Goal: Information Seeking & Learning: Learn about a topic

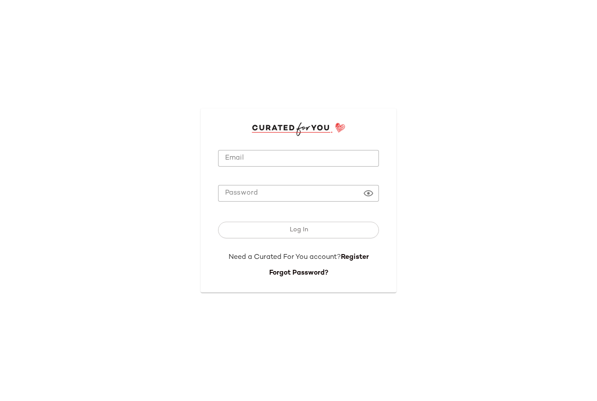
click at [232, 167] on input "Email" at bounding box center [298, 158] width 161 height 17
type input "**********"
click at [298, 238] on button "Log In" at bounding box center [298, 230] width 161 height 17
click at [359, 238] on button "Log In" at bounding box center [298, 230] width 161 height 17
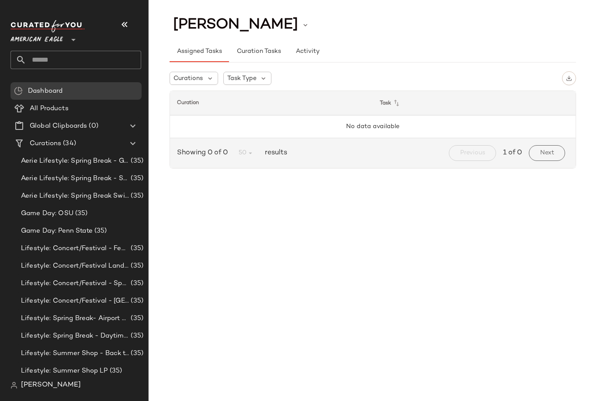
click at [34, 43] on span "American Eagle" at bounding box center [36, 38] width 52 height 16
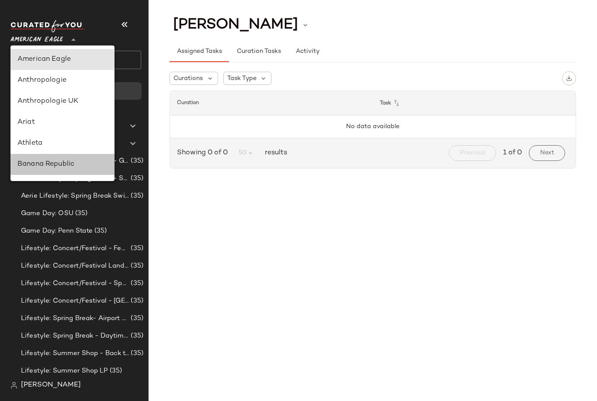
click at [21, 170] on div "Banana Republic" at bounding box center [62, 164] width 104 height 21
type input "**"
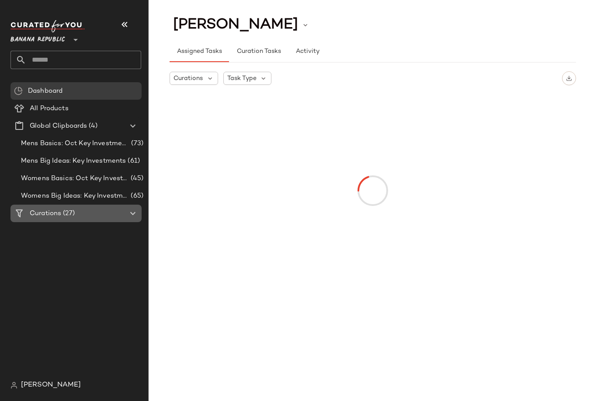
click at [36, 218] on Curations "Curations (27)" at bounding box center [75, 212] width 131 height 17
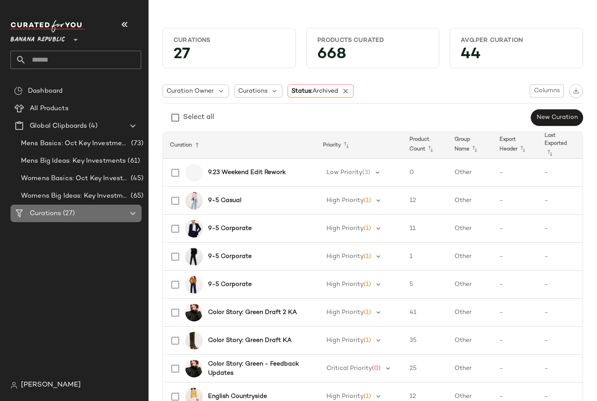
click at [117, 213] on div "Curations (27)" at bounding box center [76, 213] width 99 height 10
click at [131, 215] on icon at bounding box center [133, 213] width 10 height 10
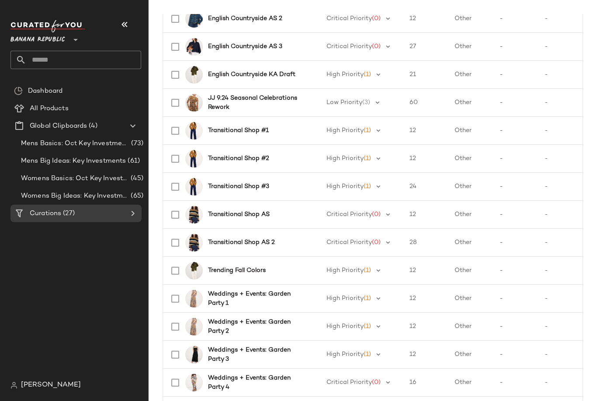
scroll to position [432, 0]
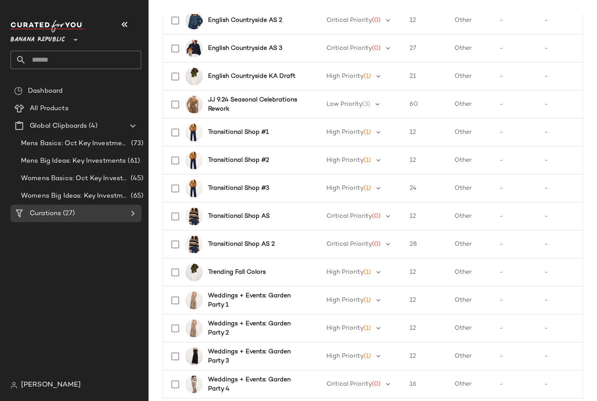
click at [48, 208] on Curations "Curations (27)" at bounding box center [75, 212] width 131 height 17
click at [103, 214] on div "Curations (27)" at bounding box center [76, 213] width 99 height 10
click at [105, 218] on Curations "Curations (27)" at bounding box center [75, 212] width 131 height 17
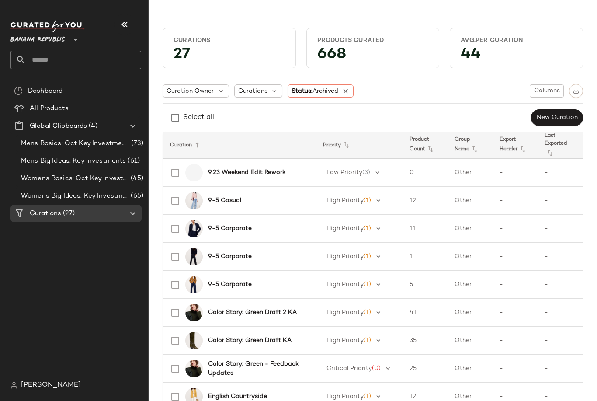
scroll to position [0, 0]
click at [353, 88] on div "Status: Archived" at bounding box center [320, 90] width 66 height 13
click at [347, 91] on icon at bounding box center [346, 91] width 8 height 8
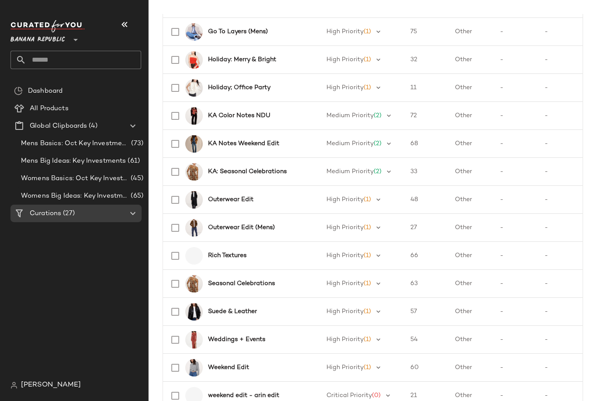
scroll to position [450, 0]
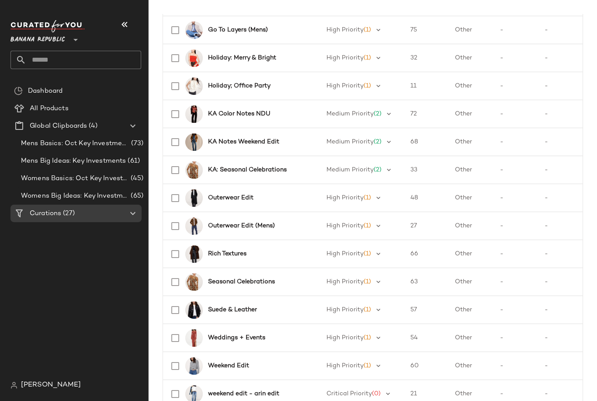
click at [229, 191] on div "Outerwear Edit" at bounding box center [237, 197] width 144 height 21
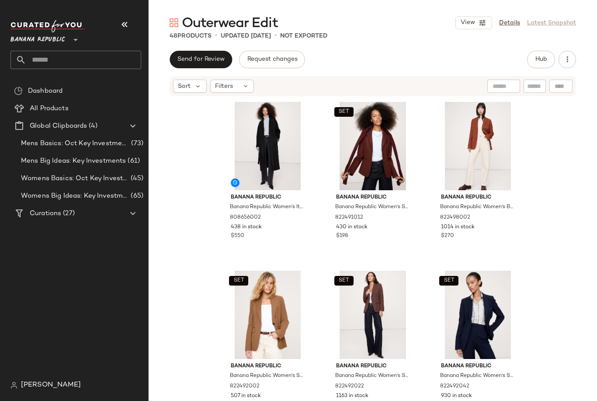
click at [545, 59] on span "Hub" at bounding box center [541, 59] width 12 height 7
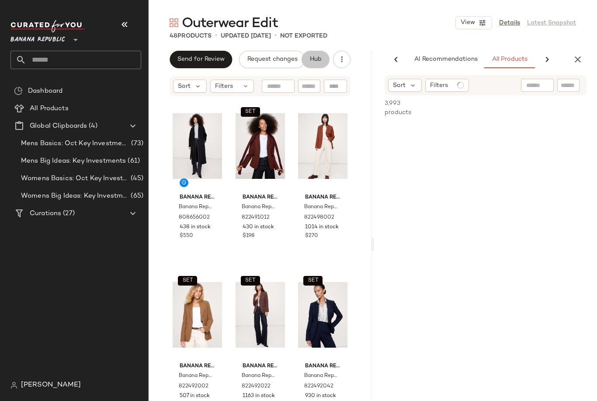
scroll to position [0, 64]
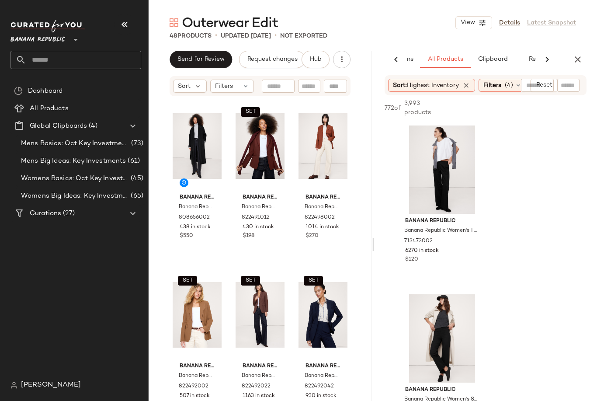
click at [574, 83] on input "text" at bounding box center [568, 85] width 15 height 9
click at [398, 65] on div at bounding box center [395, 59] width 23 height 17
click at [122, 35] on button "button" at bounding box center [124, 24] width 21 height 21
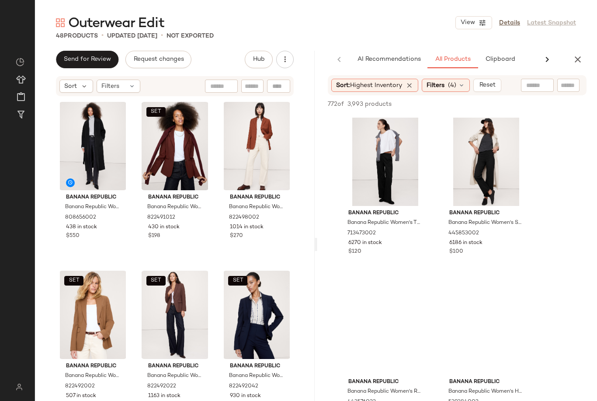
click at [123, 36] on p "updated [DATE]" at bounding box center [132, 35] width 50 height 9
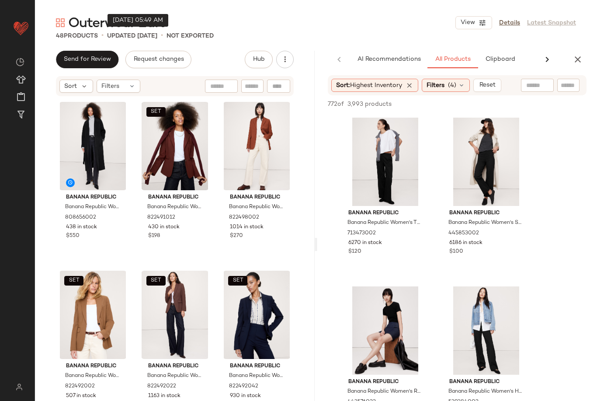
click at [569, 84] on input "text" at bounding box center [568, 85] width 15 height 9
type input "****"
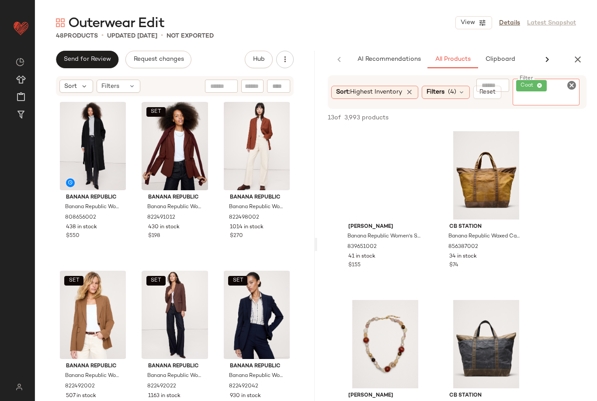
click at [578, 154] on div "[PERSON_NAME] Banana Republic Women's Seaside Bracelet By [PERSON_NAME] Caramel…" at bounding box center [457, 293] width 280 height 330
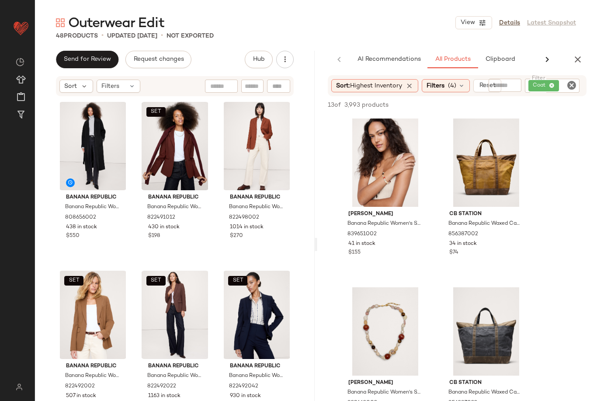
click at [461, 90] on div "Filters (4)" at bounding box center [446, 85] width 48 height 13
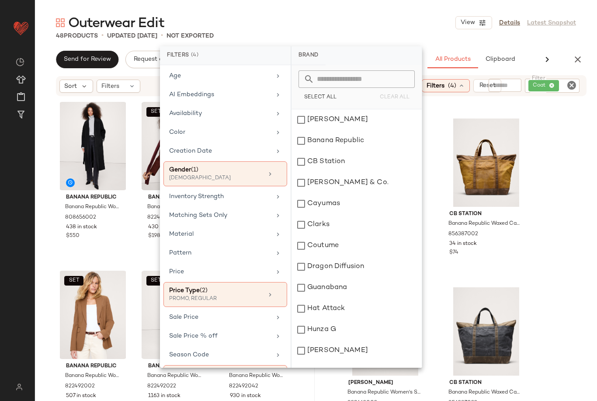
scroll to position [84, 0]
click at [592, 176] on div "[PERSON_NAME] Banana Republic Women's Seaside Bracelet By [PERSON_NAME] Caramel…" at bounding box center [457, 280] width 280 height 330
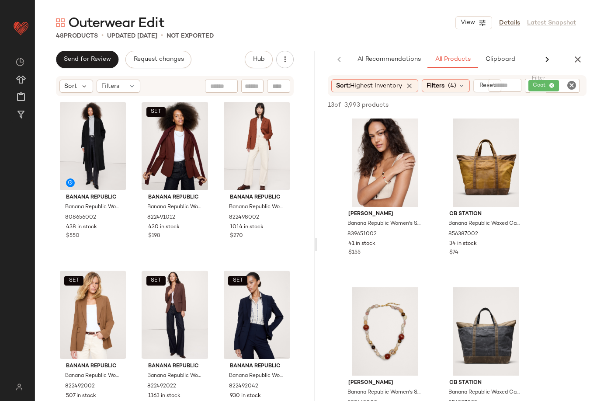
click at [553, 83] on div "Coat" at bounding box center [552, 86] width 55 height 14
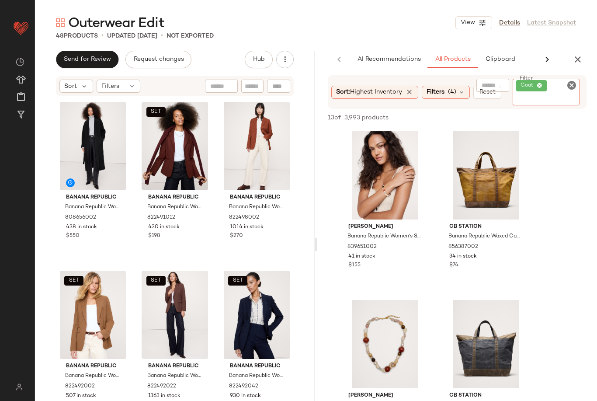
click at [542, 88] on icon at bounding box center [540, 86] width 6 height 6
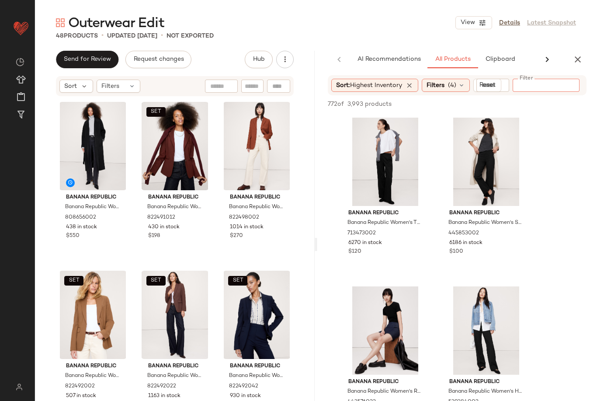
click at [490, 87] on div at bounding box center [492, 85] width 33 height 13
click at [541, 85] on input "text" at bounding box center [531, 85] width 76 height 9
click at [580, 58] on icon "button" at bounding box center [577, 59] width 10 height 10
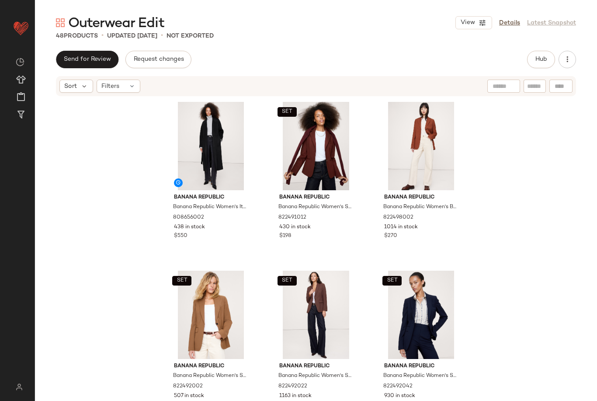
click at [544, 52] on button "Hub" at bounding box center [541, 59] width 28 height 17
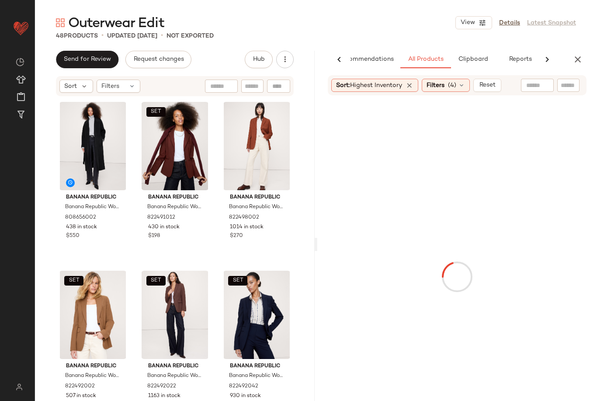
scroll to position [0, 28]
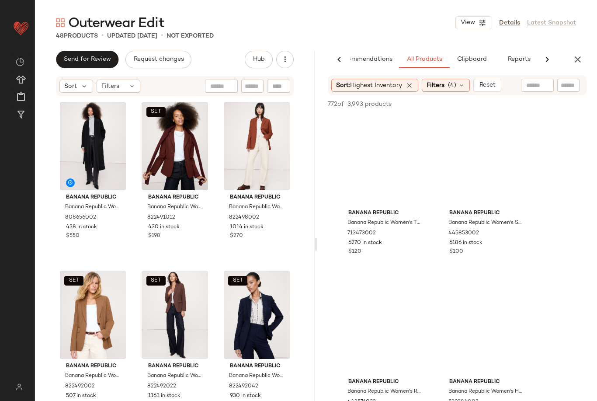
click at [544, 85] on input "text" at bounding box center [537, 85] width 22 height 9
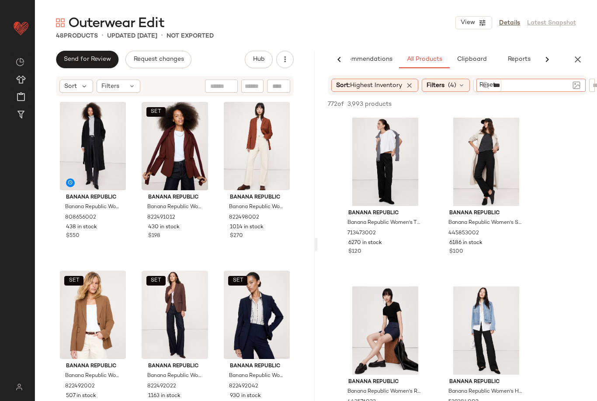
type input "****"
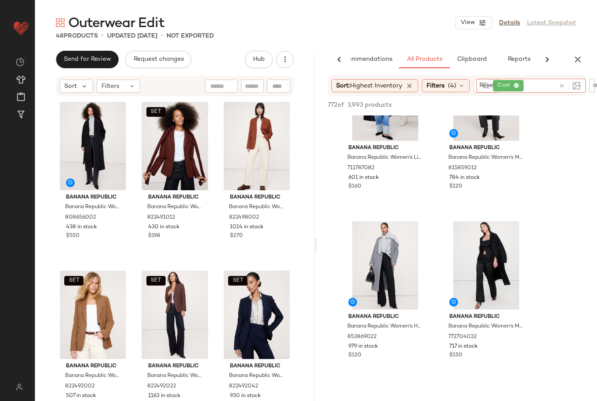
scroll to position [67, 0]
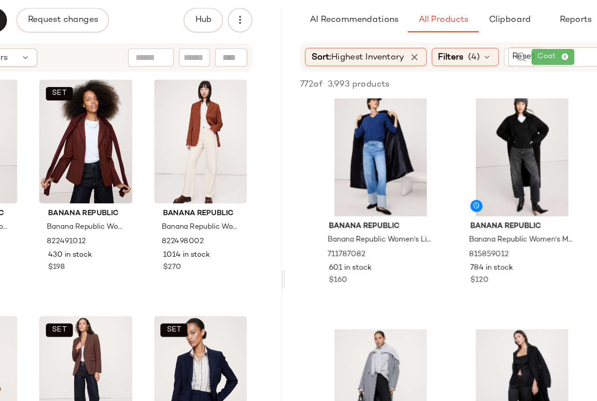
scroll to position [7, 0]
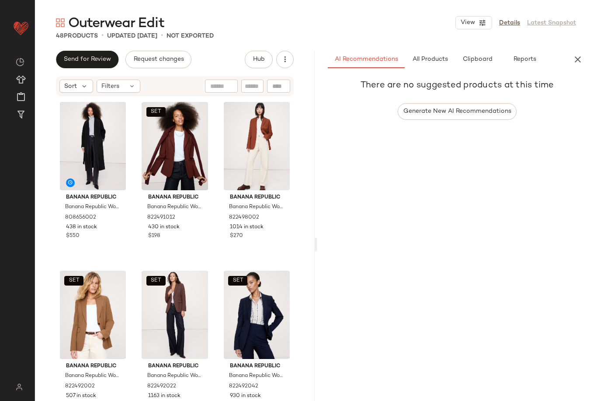
click at [400, 168] on div "There are no suggested products at this time Generate New AI Recommendations" at bounding box center [457, 256] width 280 height 362
click at [438, 59] on button "All Products" at bounding box center [430, 59] width 51 height 17
click at [443, 56] on span "All Products" at bounding box center [430, 59] width 36 height 7
click at [442, 56] on span "All Products" at bounding box center [430, 59] width 36 height 7
click at [440, 56] on span "All Products" at bounding box center [430, 59] width 36 height 7
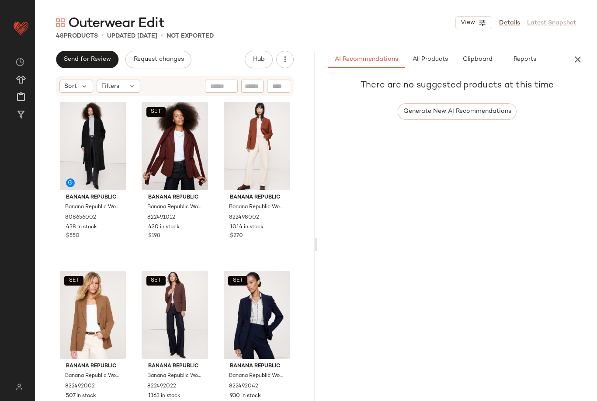
click at [442, 56] on span "All Products" at bounding box center [430, 59] width 36 height 7
click at [443, 56] on span "All Products" at bounding box center [430, 59] width 36 height 7
click at [580, 54] on icon "button" at bounding box center [577, 59] width 10 height 10
click at [579, 51] on div "Send for Review Request changes Hub Sort Filters Banana Republic Banana Republi…" at bounding box center [316, 244] width 562 height 387
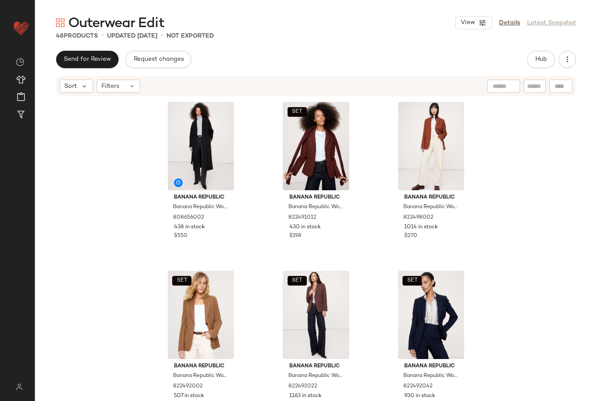
click at [593, 54] on div "Send for Review Request changes Hub Sort Filters Banana Republic Banana Republi…" at bounding box center [316, 244] width 562 height 387
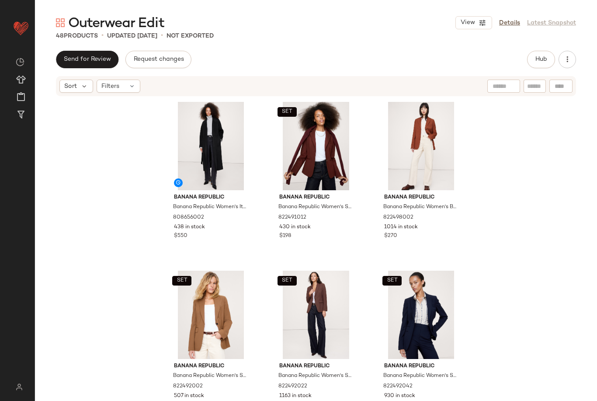
click at [546, 56] on span "Hub" at bounding box center [541, 59] width 12 height 7
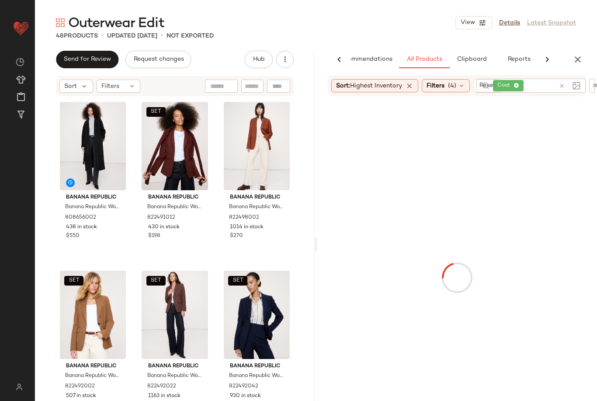
scroll to position [0, 29]
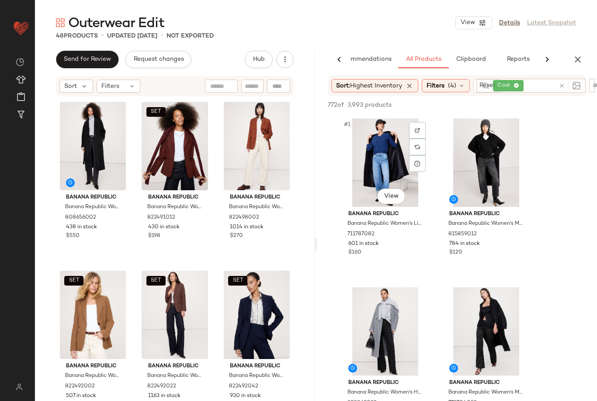
click at [393, 187] on body "Banana Republic ** Dashboard All Products Global Clipboards (4) Curations (27) …" at bounding box center [298, 200] width 597 height 401
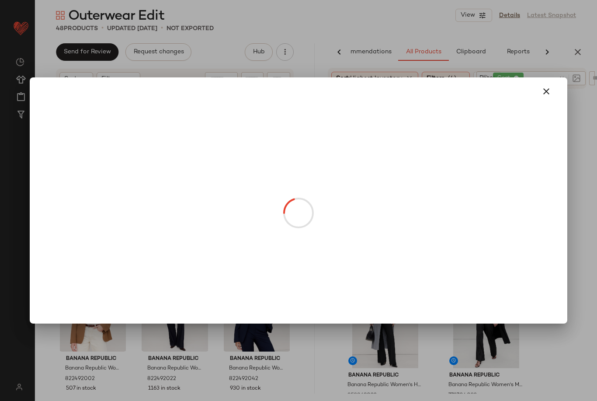
scroll to position [0, 0]
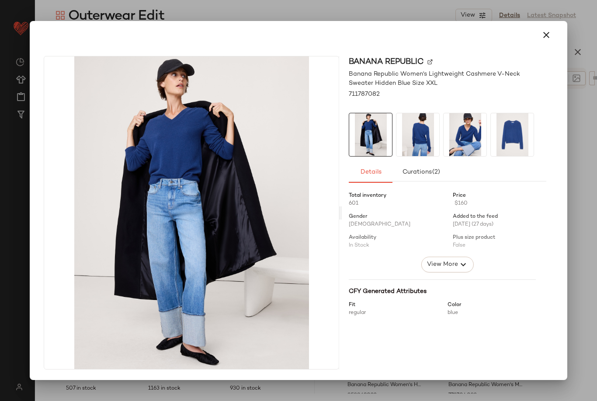
click at [553, 24] on button "button" at bounding box center [546, 34] width 21 height 21
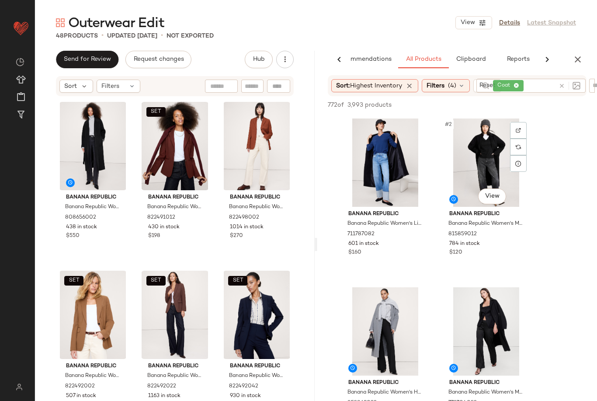
click at [491, 191] on body "Banana Republic ** Dashboard All Products Global Clipboards (4) Curations (27) …" at bounding box center [298, 200] width 597 height 401
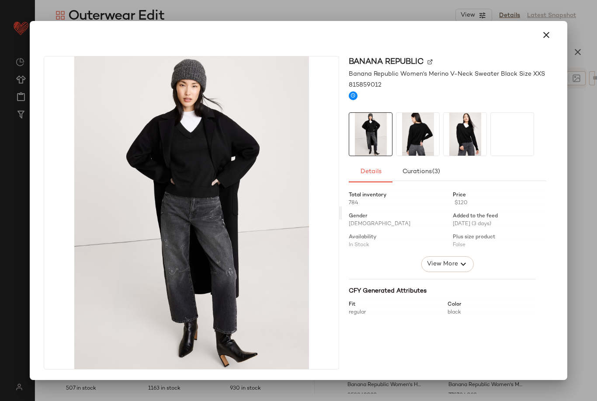
click at [555, 24] on button "button" at bounding box center [546, 34] width 21 height 21
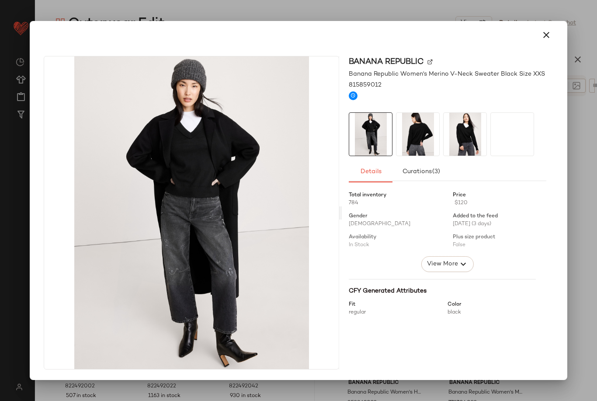
scroll to position [7, 0]
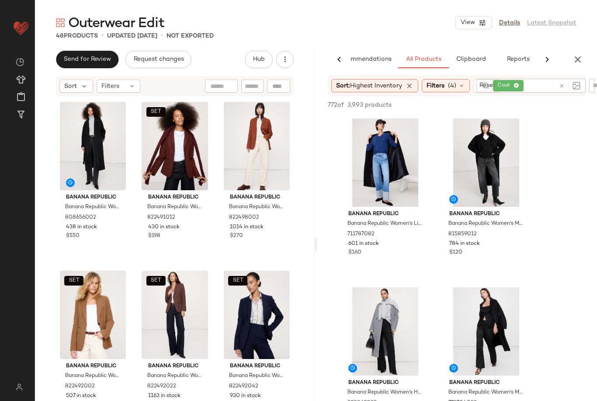
click at [517, 83] on icon at bounding box center [517, 86] width 6 height 6
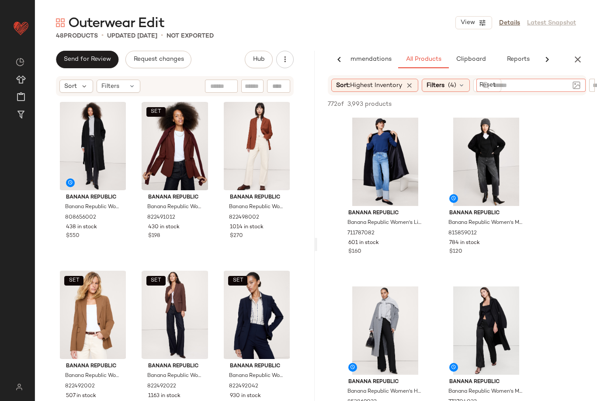
click at [593, 81] on input "text" at bounding box center [599, 85] width 15 height 9
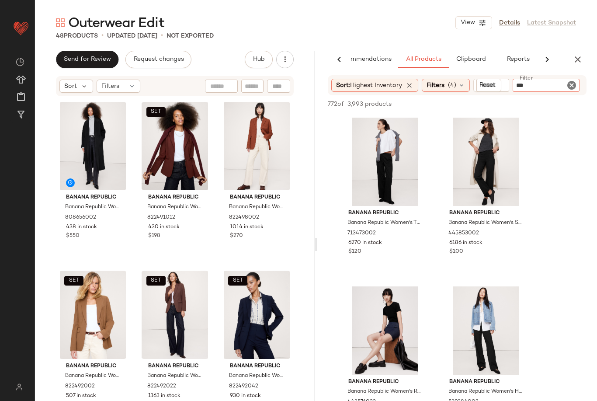
type input "****"
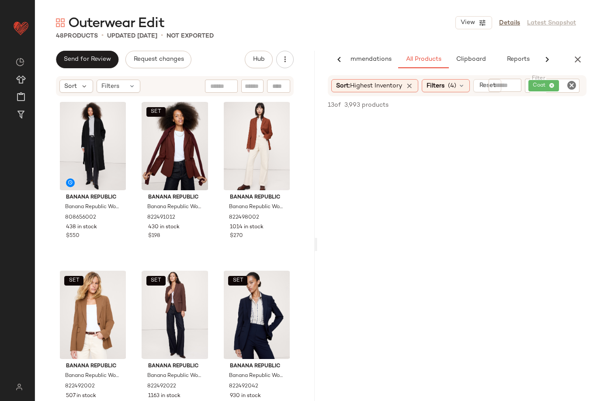
click at [557, 79] on div "Coat" at bounding box center [552, 86] width 55 height 14
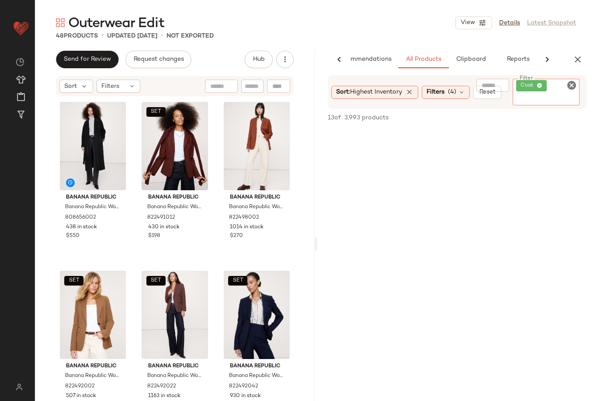
click at [556, 79] on div "Coat" at bounding box center [546, 92] width 67 height 27
click at [544, 80] on span "Coat" at bounding box center [531, 85] width 31 height 11
click at [542, 83] on icon at bounding box center [540, 86] width 6 height 6
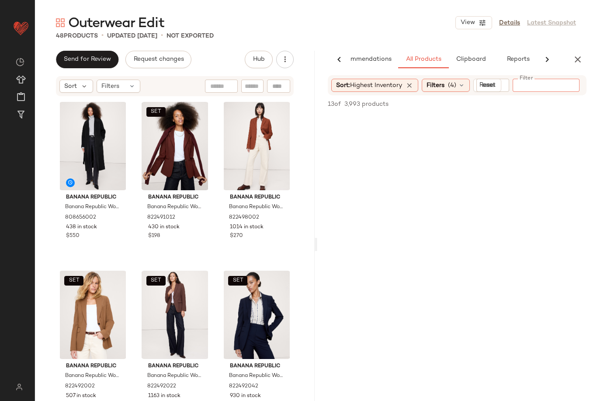
click at [542, 81] on input "Filter" at bounding box center [553, 85] width 74 height 9
click at [100, 172] on body "Banana Republic ** Dashboard All Products Global Clipboards (4) Curations (27) …" at bounding box center [298, 200] width 597 height 401
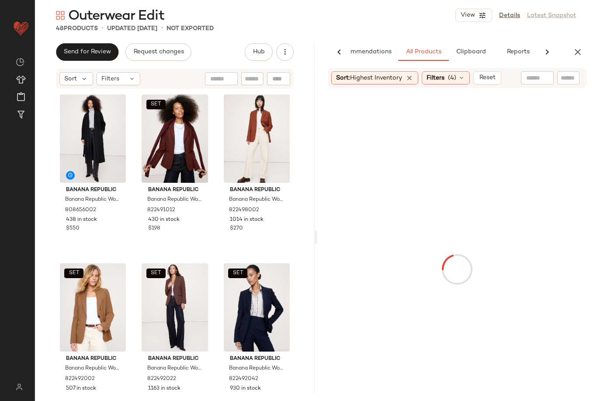
scroll to position [0, 0]
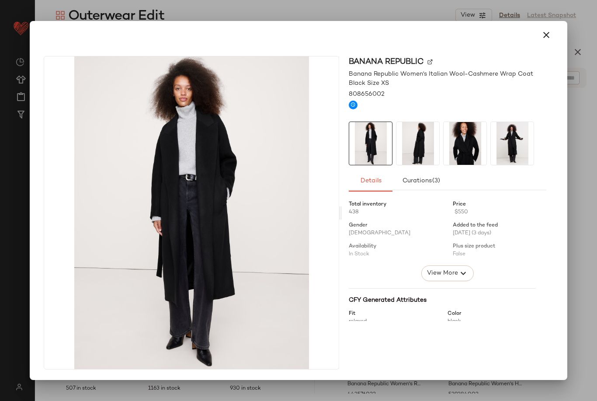
click at [544, 28] on button "button" at bounding box center [546, 34] width 21 height 21
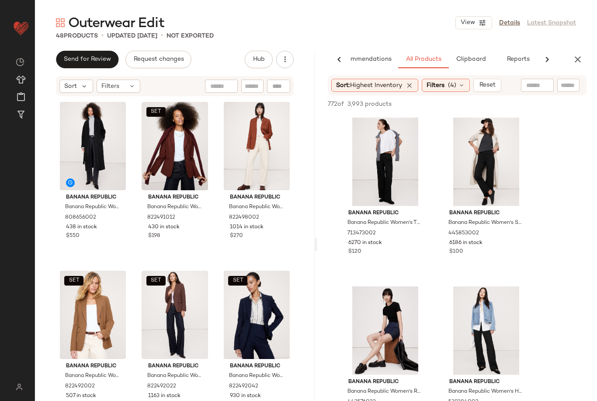
click at [543, 81] on input "text" at bounding box center [537, 85] width 22 height 9
type input "*********"
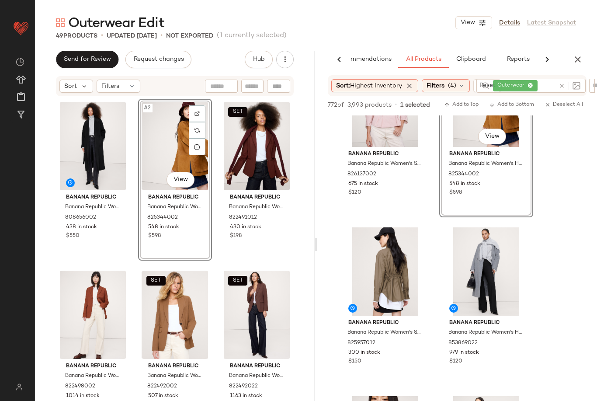
scroll to position [1256, 0]
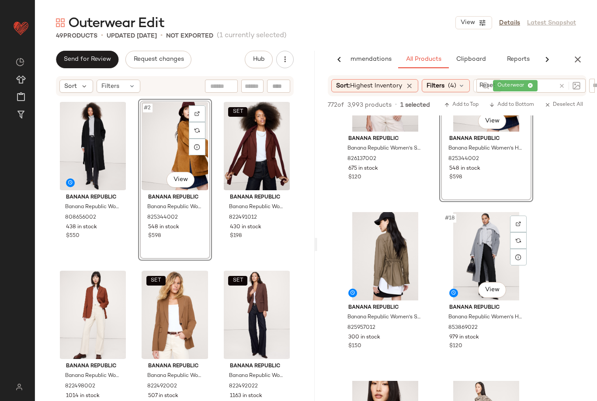
click at [493, 278] on body "Banana Republic ** Dashboard All Products Global Clipboards (4) Curations (27) …" at bounding box center [298, 200] width 597 height 401
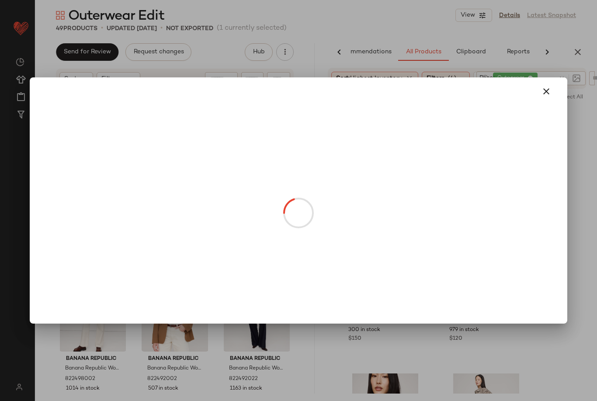
scroll to position [0, 0]
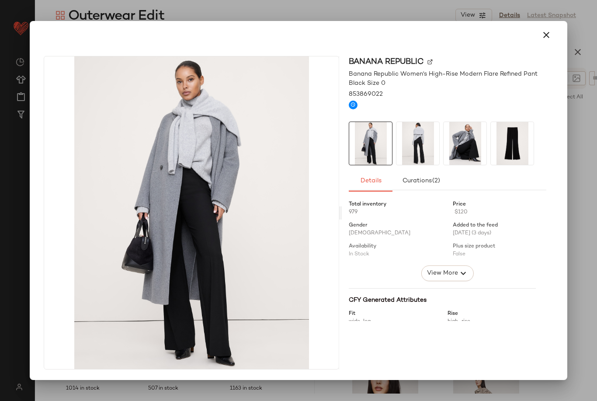
click at [589, 182] on div at bounding box center [298, 200] width 597 height 401
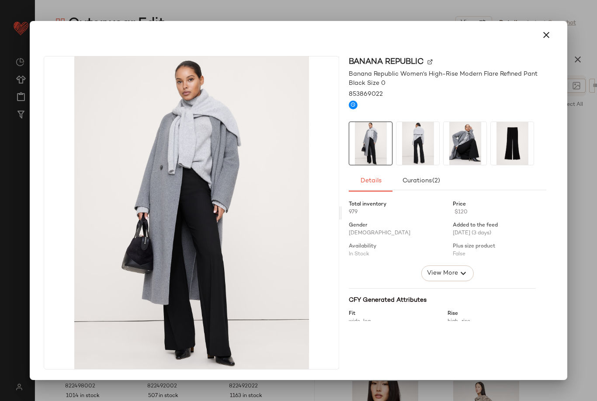
scroll to position [7, 0]
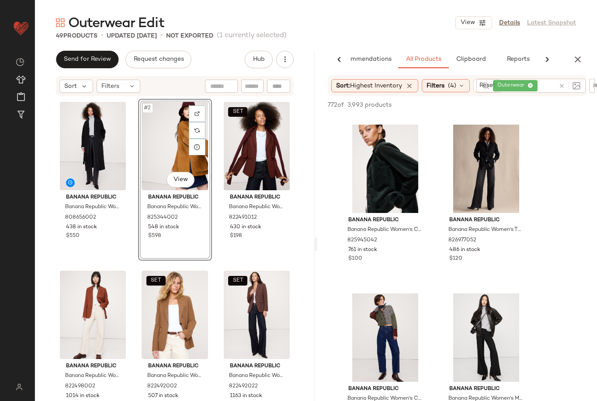
scroll to position [1680, 0]
click at [396, 194] on body "Banana Republic ** Dashboard All Products Global Clipboards (4) Curations (27) …" at bounding box center [298, 200] width 597 height 401
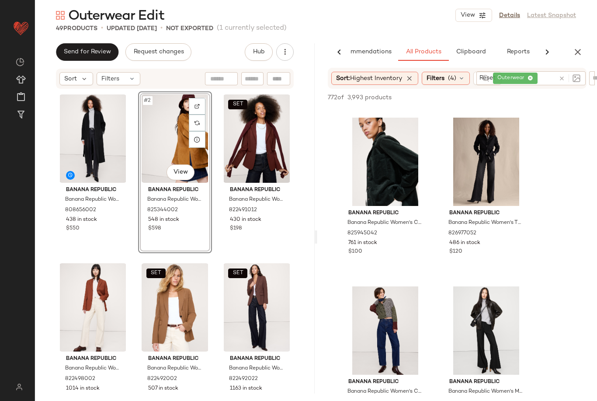
scroll to position [0, 0]
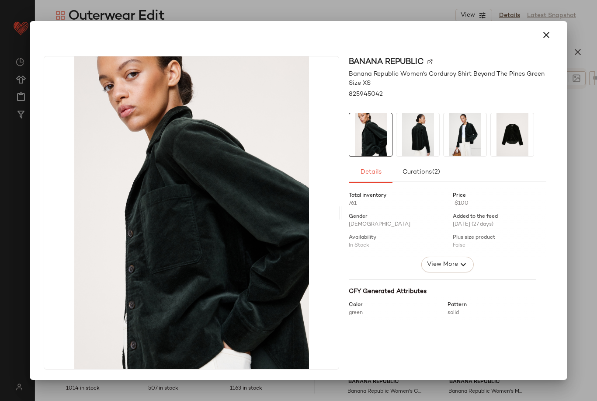
click at [556, 24] on button "button" at bounding box center [546, 34] width 21 height 21
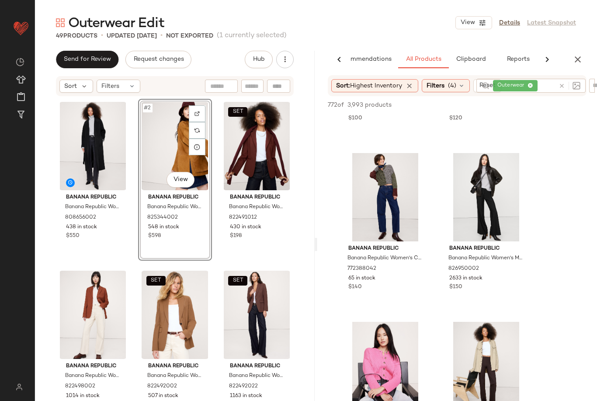
scroll to position [1818, 0]
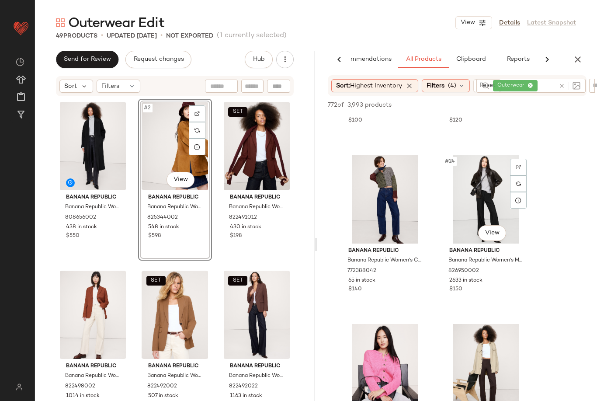
click at [497, 222] on body "Banana Republic ** Dashboard All Products Global Clipboards (4) Curations (27) …" at bounding box center [298, 200] width 597 height 401
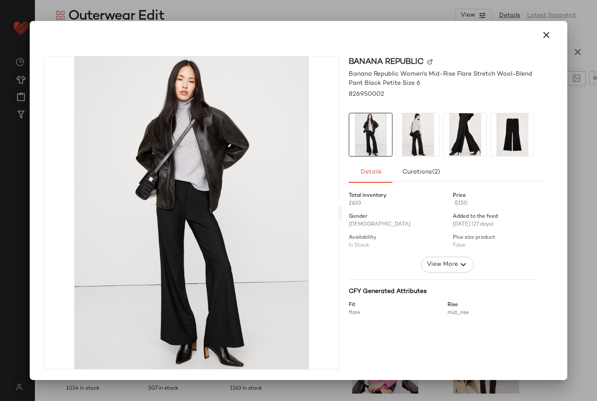
click at [553, 24] on button "button" at bounding box center [546, 34] width 21 height 21
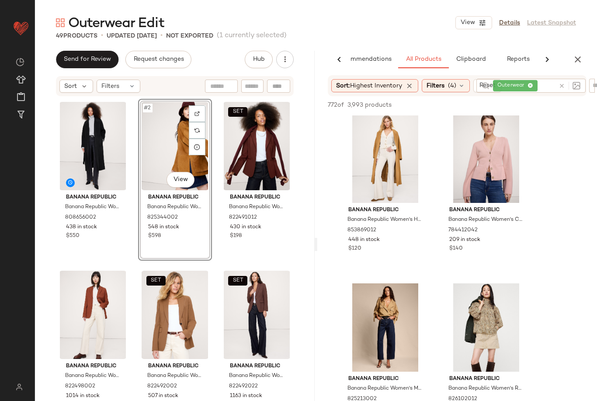
scroll to position [2365, 0]
click at [389, 189] on body "Banana Republic ** Dashboard All Products Global Clipboards (4) Curations (27) …" at bounding box center [298, 200] width 597 height 401
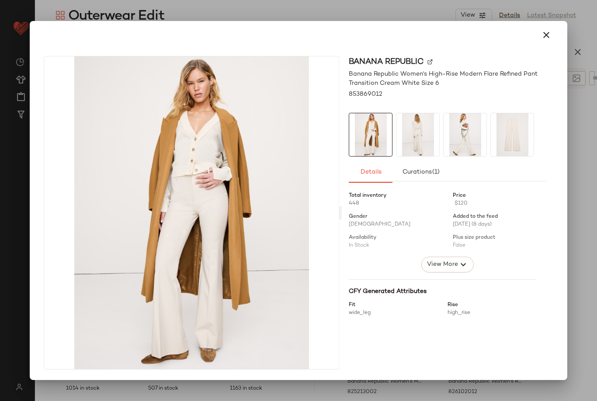
click at [552, 25] on button "button" at bounding box center [546, 34] width 21 height 21
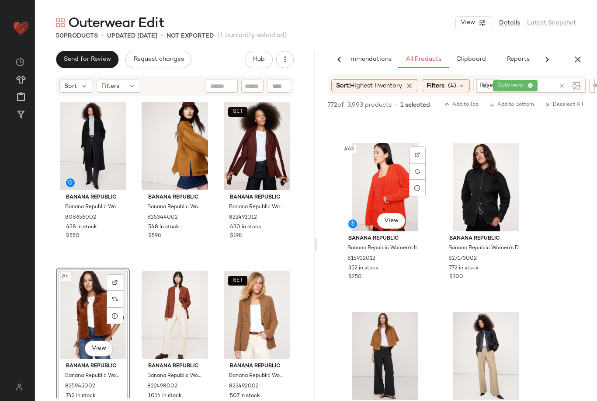
scroll to position [5203, 0]
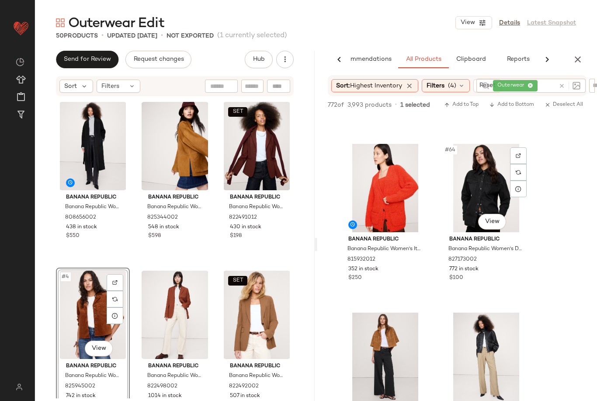
click at [490, 218] on body "Banana Republic ** Dashboard All Products Global Clipboards (4) Curations (27) …" at bounding box center [298, 200] width 597 height 401
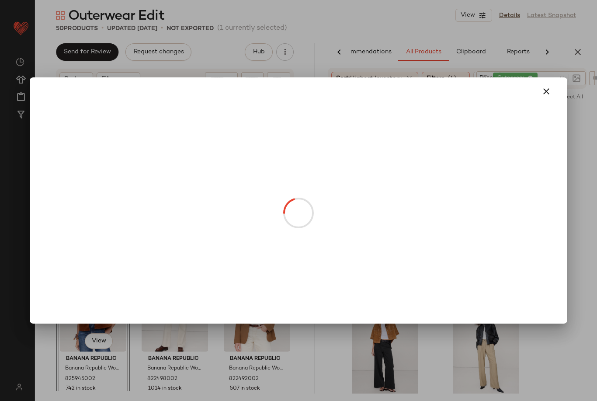
scroll to position [0, 0]
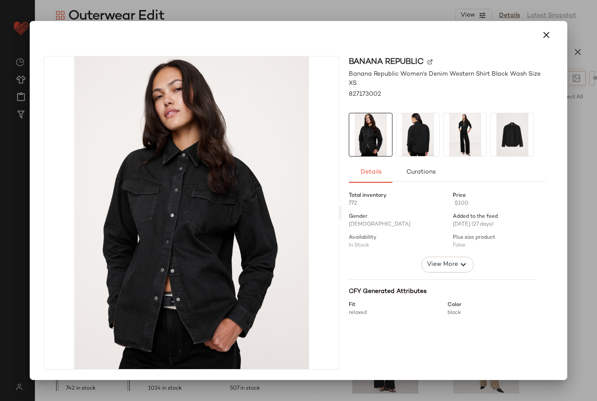
click at [583, 172] on div at bounding box center [298, 200] width 597 height 401
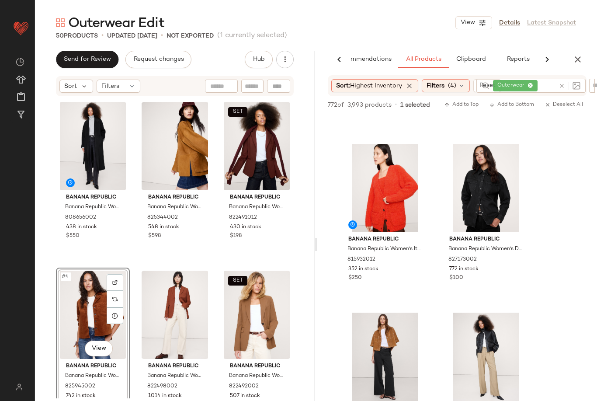
scroll to position [7, 0]
click at [93, 346] on body "Banana Republic ** Dashboard All Products Global Clipboards (4) Curations (27) …" at bounding box center [298, 200] width 597 height 401
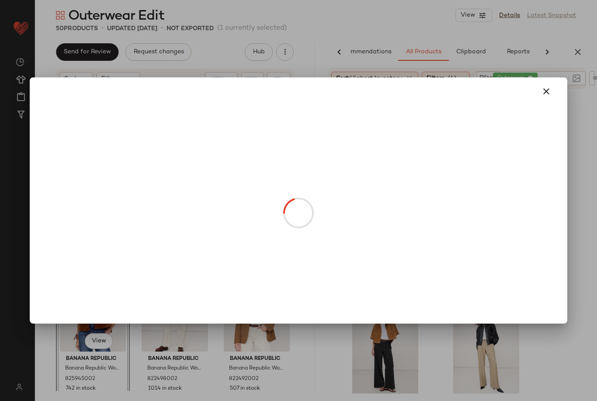
scroll to position [0, 0]
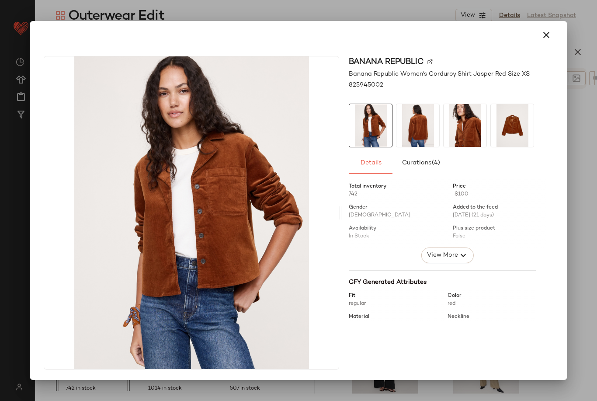
click at [546, 30] on icon "button" at bounding box center [546, 35] width 10 height 10
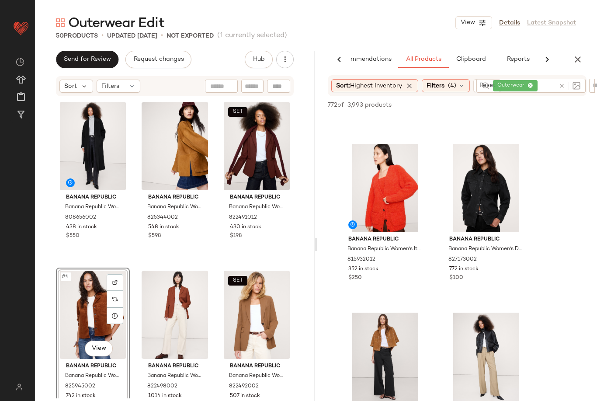
click at [87, 319] on div "#4 View" at bounding box center [93, 314] width 68 height 88
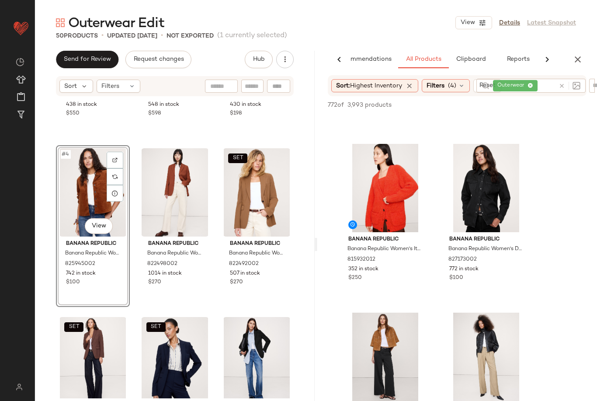
scroll to position [121, 0]
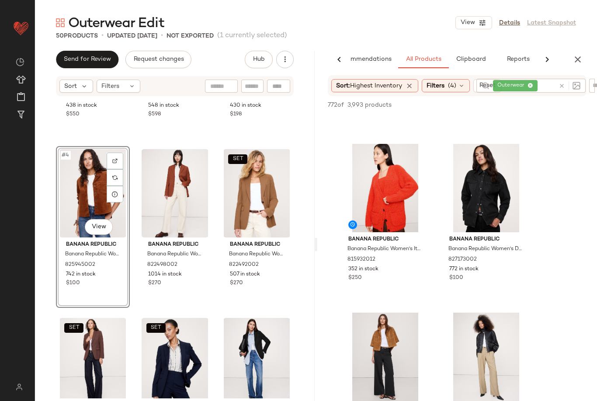
click at [71, 197] on div "#4 View" at bounding box center [93, 193] width 68 height 88
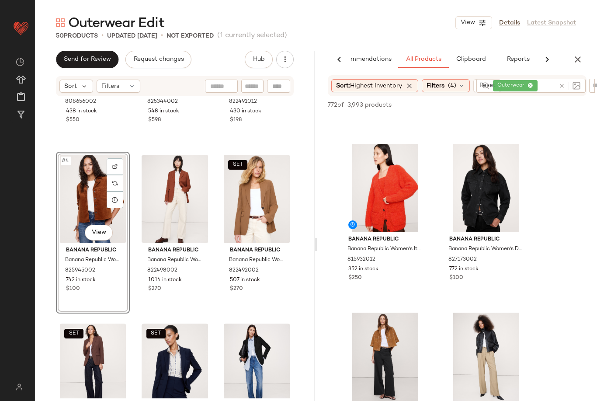
scroll to position [115, 0]
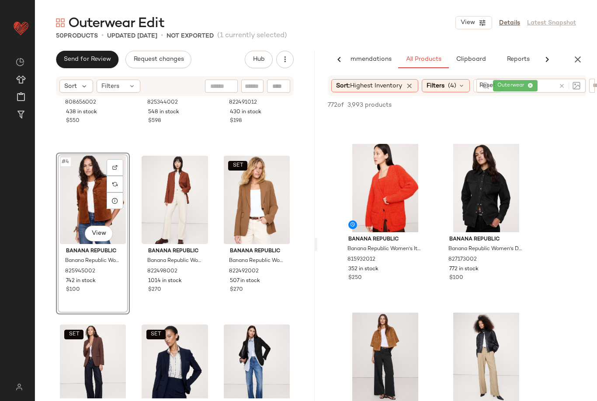
click at [475, 56] on button "Clipboard" at bounding box center [471, 59] width 44 height 17
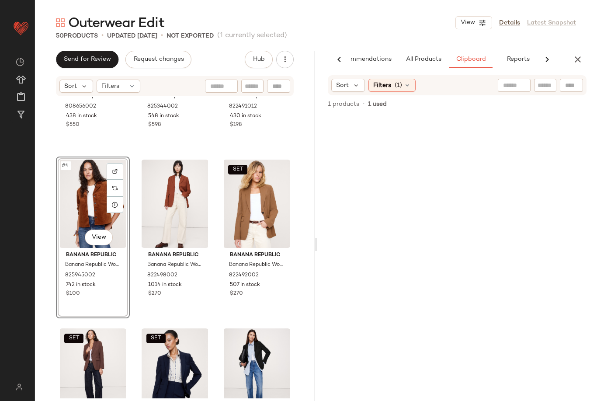
scroll to position [110, 0]
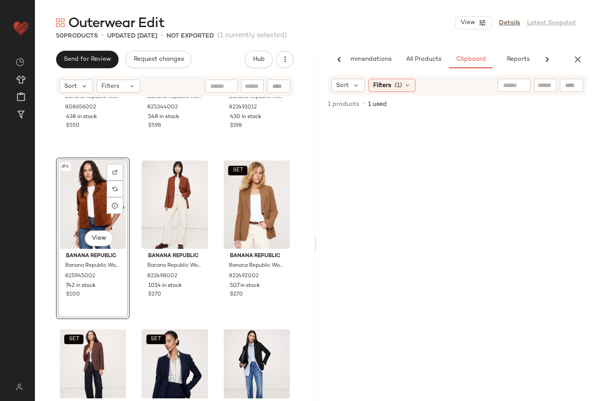
click at [422, 56] on span "All Products" at bounding box center [423, 59] width 36 height 7
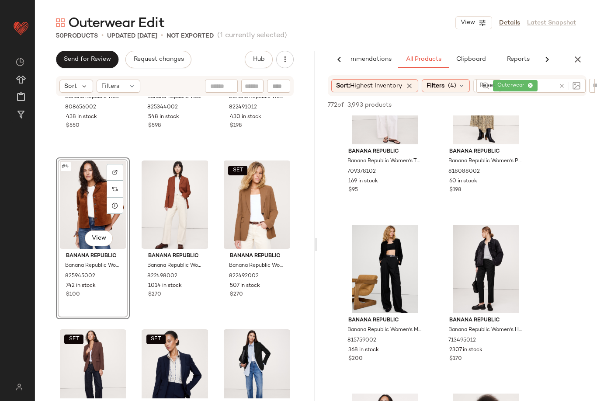
scroll to position [5896, 0]
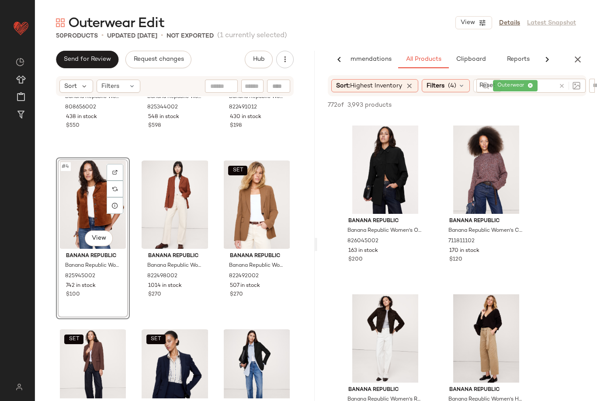
click at [532, 83] on icon at bounding box center [530, 86] width 6 height 6
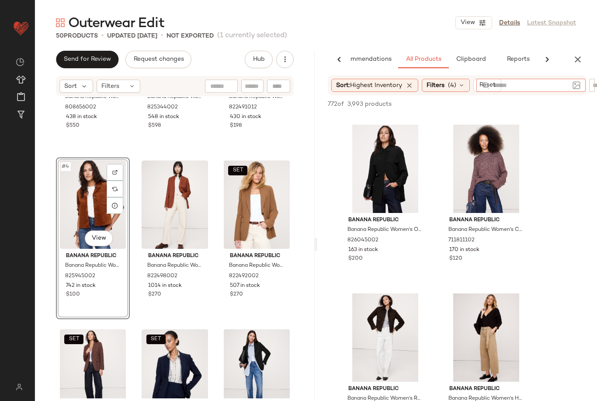
click at [551, 81] on input "text" at bounding box center [531, 85] width 76 height 9
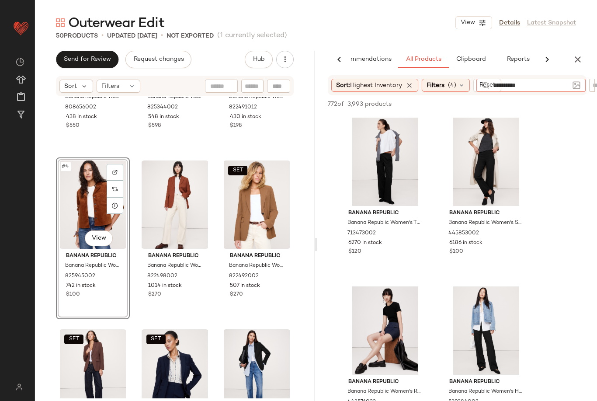
type input "**********"
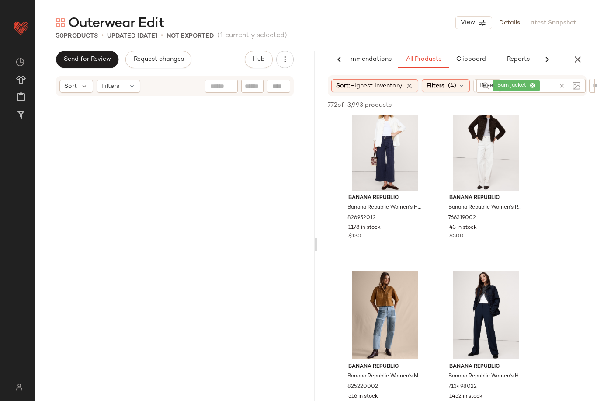
scroll to position [2319, 0]
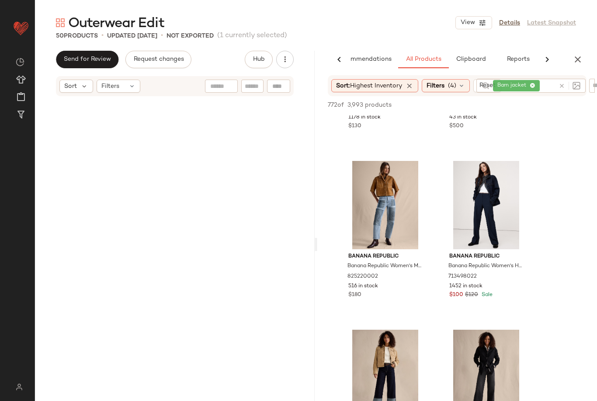
click at [539, 80] on span "Barn jacket" at bounding box center [516, 85] width 47 height 11
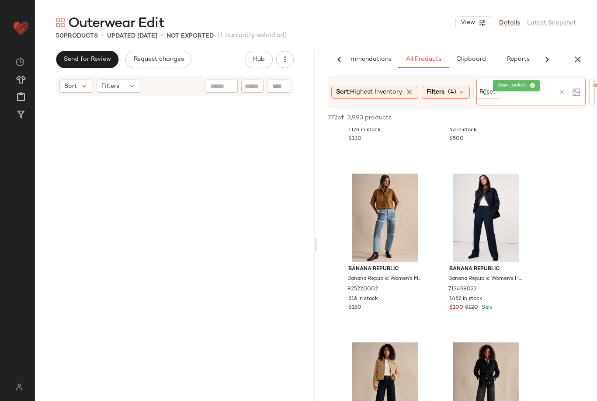
click at [533, 83] on icon at bounding box center [533, 86] width 6 height 6
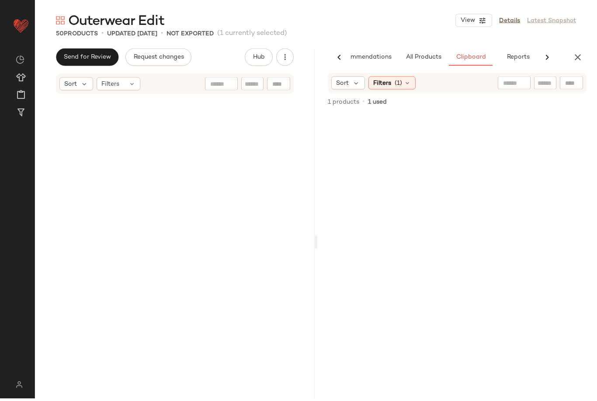
scroll to position [23, 0]
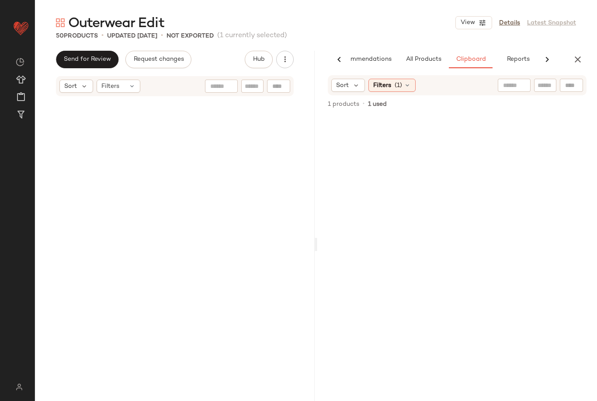
click at [575, 79] on div at bounding box center [571, 85] width 23 height 13
type input "**********"
click at [426, 51] on button "All Products" at bounding box center [423, 59] width 51 height 17
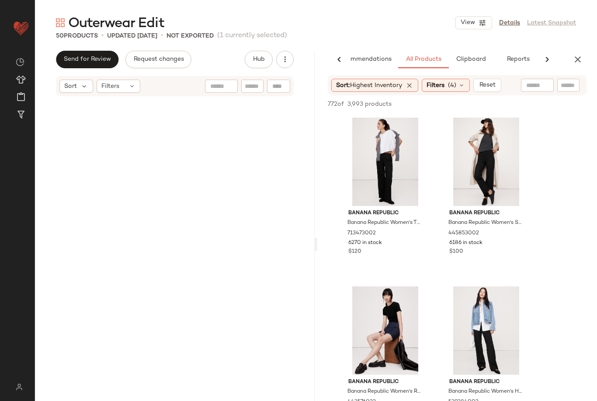
click at [575, 81] on input "text" at bounding box center [568, 85] width 15 height 9
type input "**********"
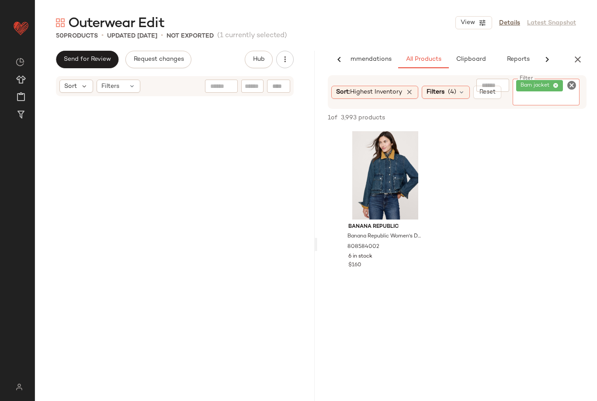
click at [587, 51] on div "AI Recommendations All Products Clipboard Reports" at bounding box center [457, 59] width 280 height 17
click at [585, 51] on button "button" at bounding box center [577, 59] width 17 height 17
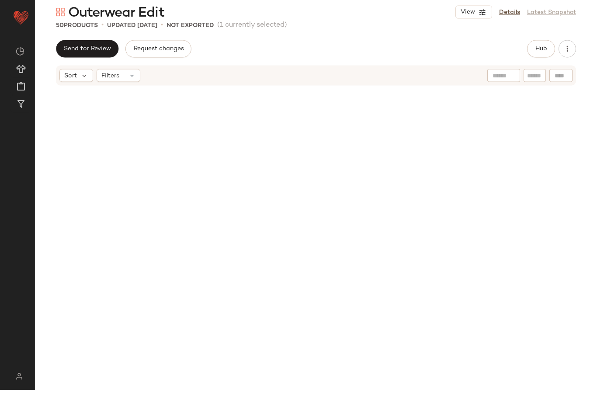
scroll to position [0, 0]
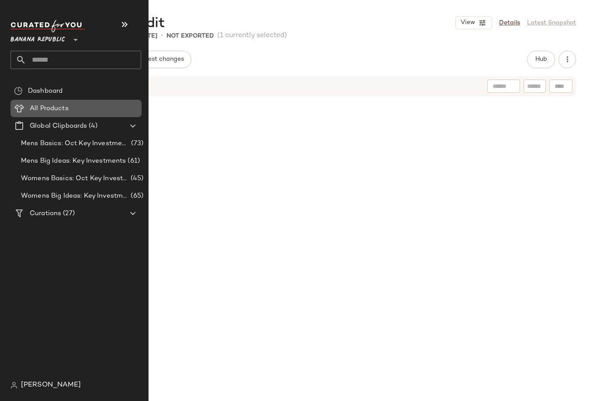
click at [33, 111] on span "All Products" at bounding box center [49, 109] width 39 height 10
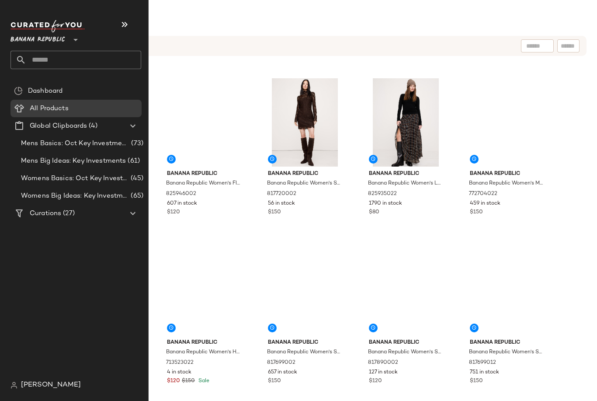
click at [571, 44] on input "text" at bounding box center [568, 46] width 15 height 9
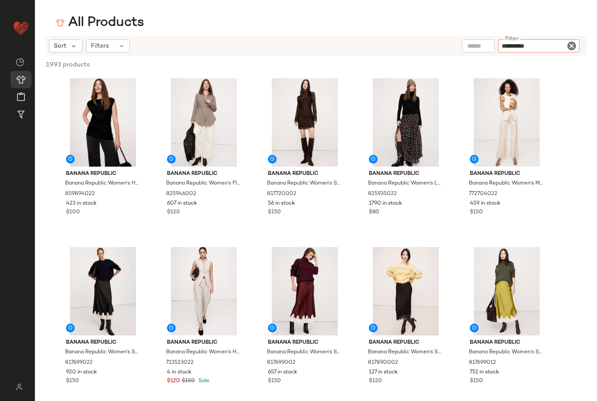
type input "**********"
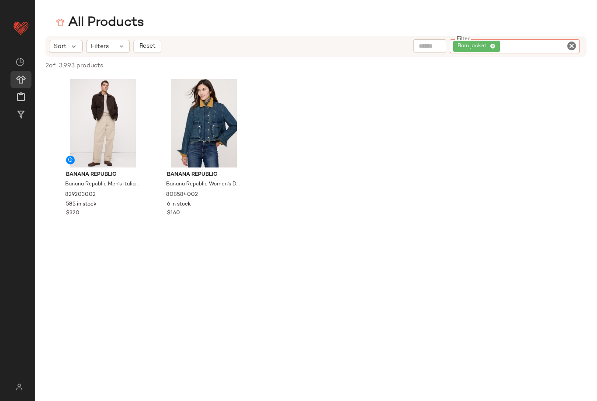
click at [499, 46] on span "Barn jacket" at bounding box center [476, 46] width 47 height 11
click at [499, 43] on span "Barn jacket" at bounding box center [476, 46] width 47 height 11
click at [495, 48] on icon at bounding box center [493, 47] width 6 height 6
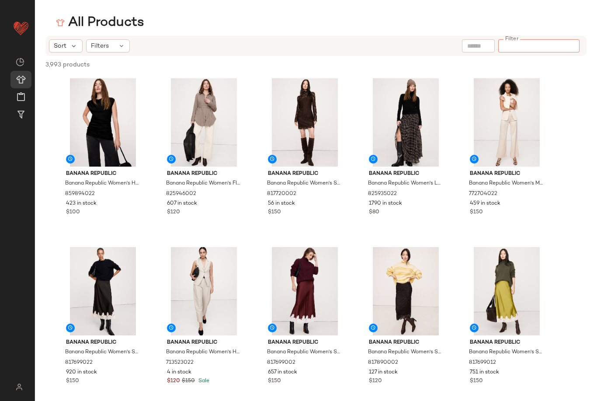
click at [553, 46] on input "Filter" at bounding box center [539, 46] width 74 height 9
click at [548, 49] on input "Filter" at bounding box center [539, 46] width 74 height 9
paste input "**********"
type input "**********"
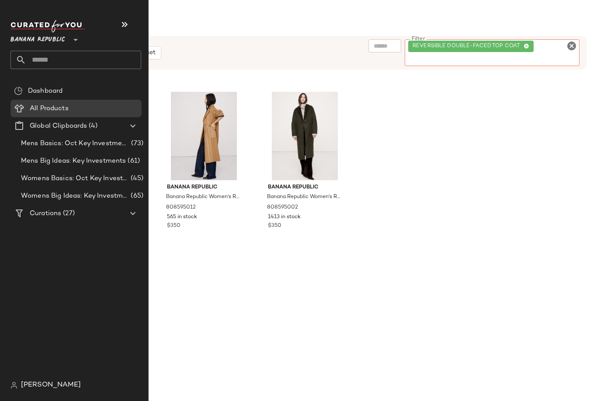
click at [63, 217] on span "(27)" at bounding box center [68, 213] width 14 height 10
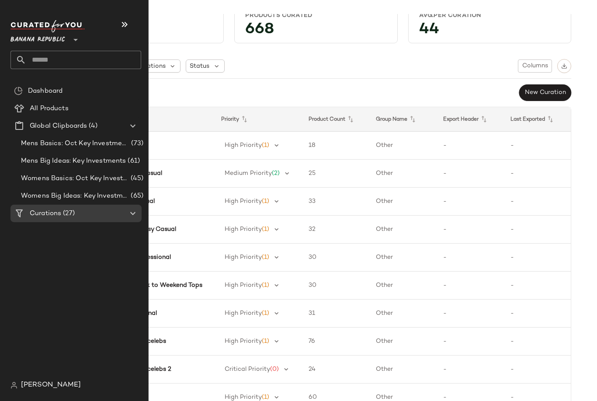
scroll to position [25, 0]
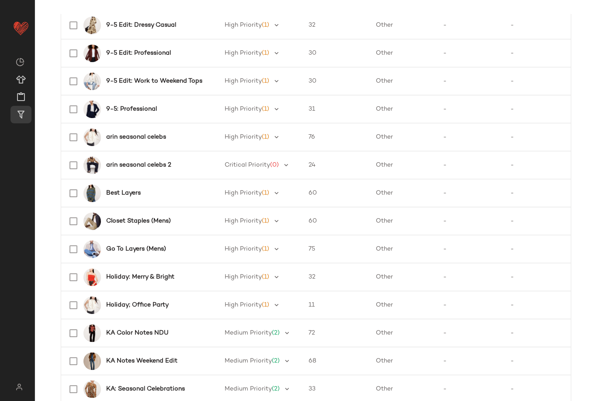
scroll to position [242, 0]
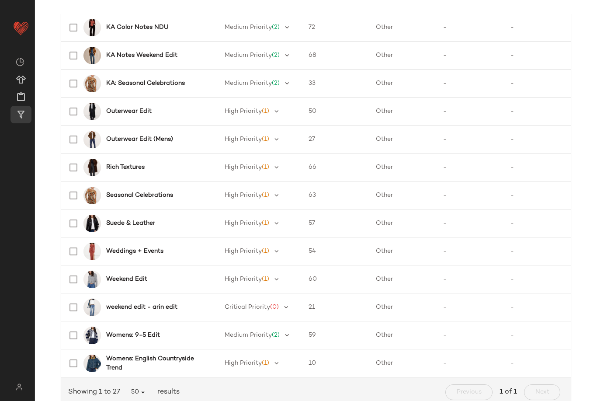
scroll to position [534, 0]
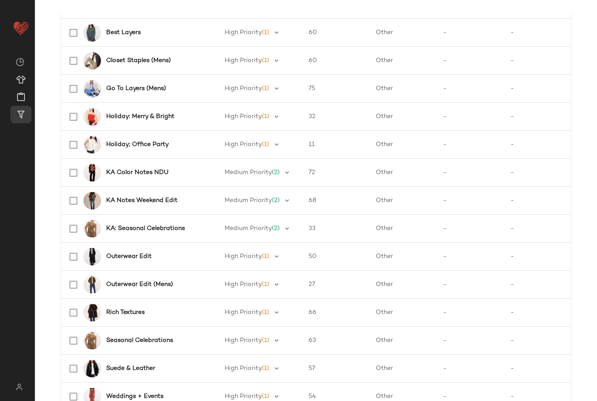
scroll to position [390, 0]
click at [125, 259] on b "Outerwear Edit" at bounding box center [128, 255] width 45 height 9
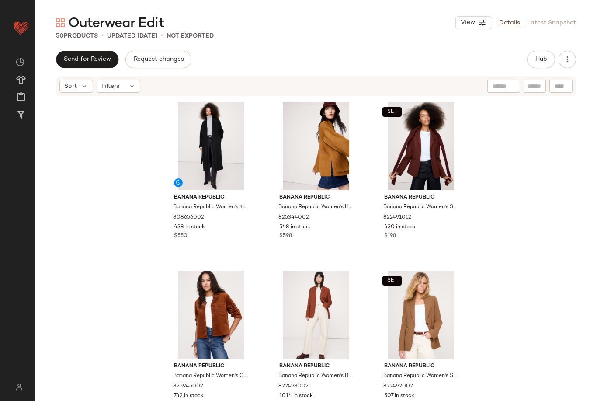
click at [543, 61] on span "Hub" at bounding box center [541, 59] width 12 height 7
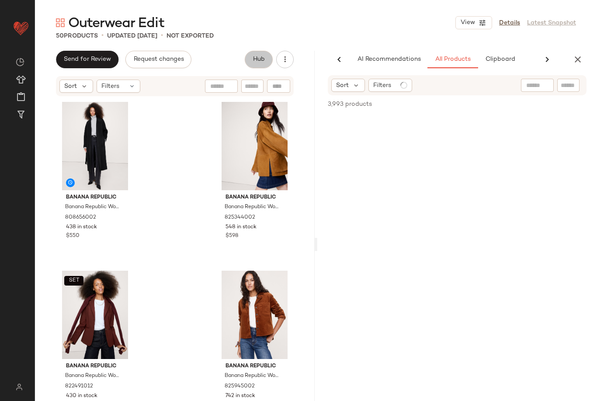
scroll to position [0, 28]
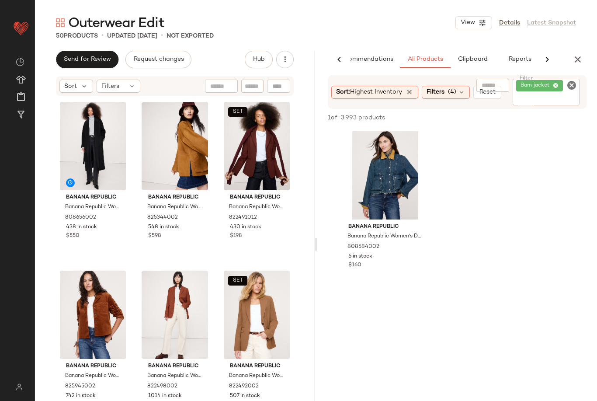
click at [561, 80] on span "Barn jacket" at bounding box center [539, 85] width 47 height 11
click at [554, 87] on icon at bounding box center [556, 86] width 6 height 6
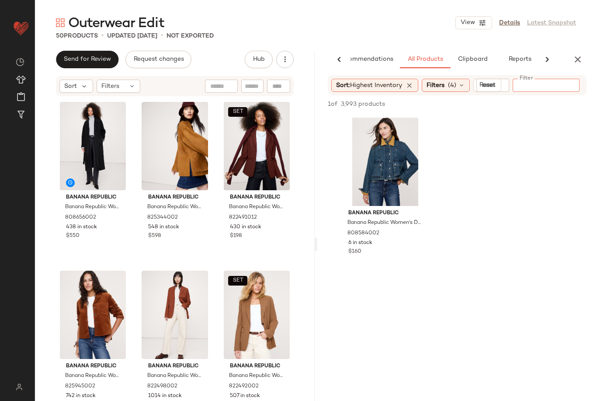
click at [542, 89] on input "Filter" at bounding box center [553, 85] width 74 height 9
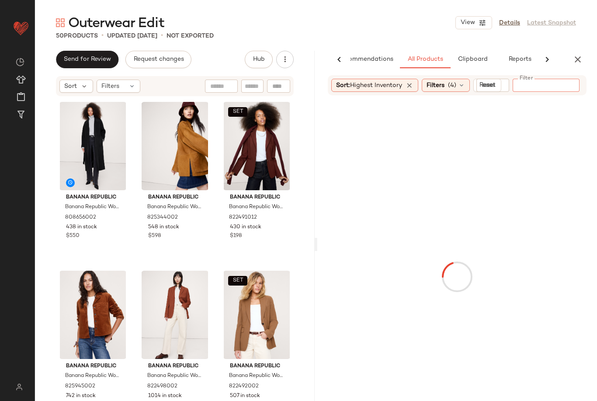
paste input "**********"
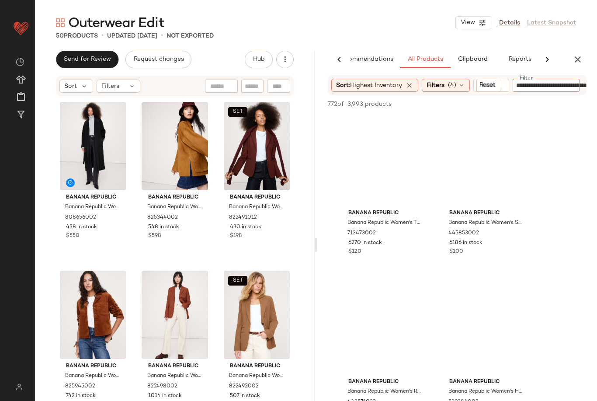
type input "**********"
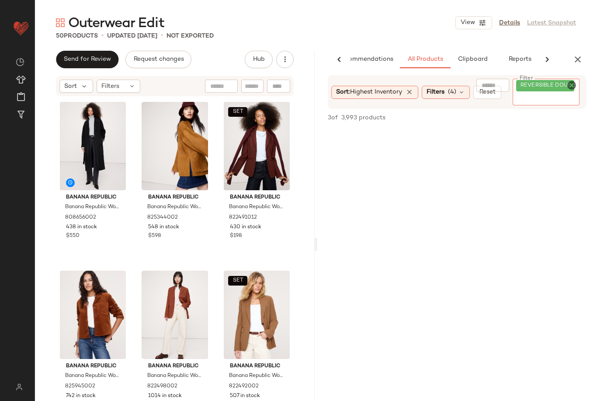
click at [581, 63] on icon "button" at bounding box center [577, 59] width 10 height 10
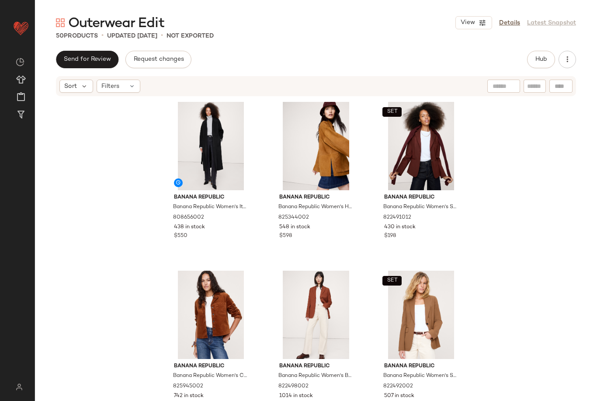
click at [545, 60] on span "Hub" at bounding box center [541, 59] width 12 height 7
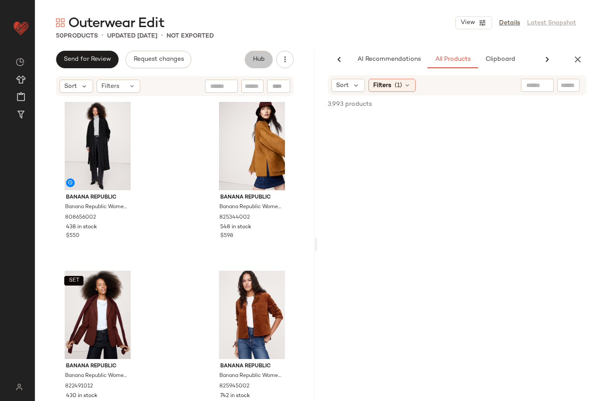
scroll to position [0, 35]
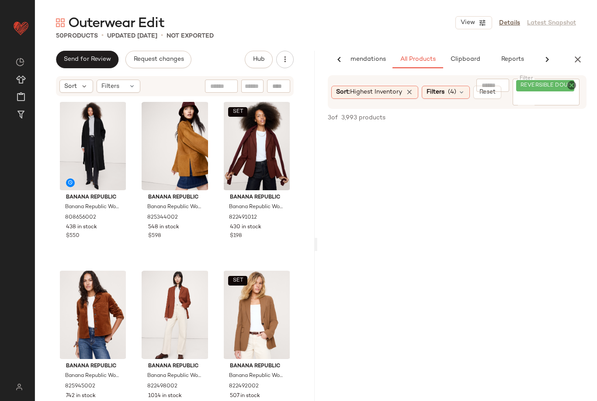
click at [569, 87] on icon "Clear Filter" at bounding box center [571, 85] width 10 height 10
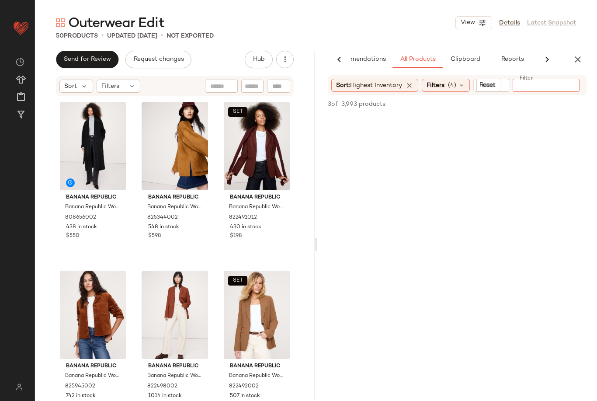
click at [553, 85] on input "Filter" at bounding box center [553, 85] width 74 height 9
click at [554, 87] on input "Filter" at bounding box center [553, 85] width 74 height 9
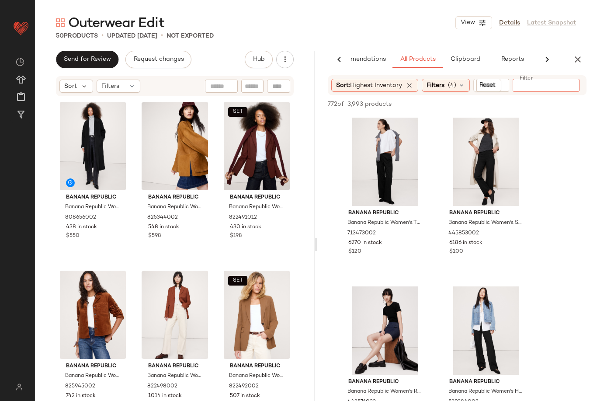
click at [553, 86] on input "Filter" at bounding box center [553, 85] width 74 height 9
paste input "**********"
type input "**********"
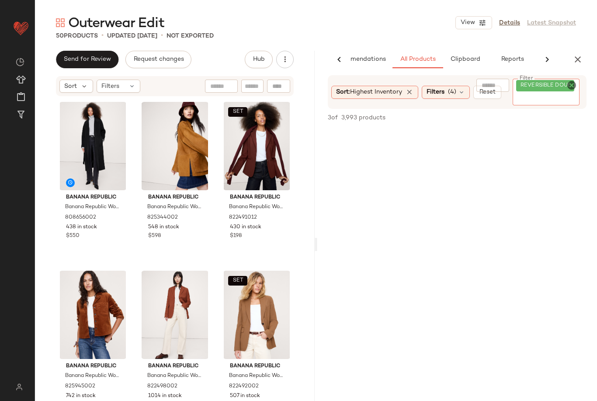
click at [578, 59] on icon "button" at bounding box center [577, 59] width 10 height 10
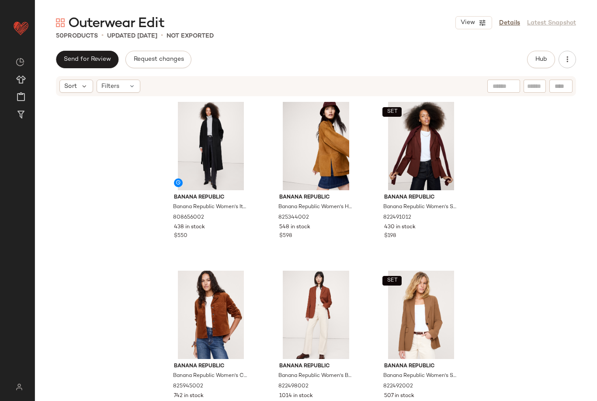
click at [547, 63] on button "Hub" at bounding box center [541, 59] width 28 height 17
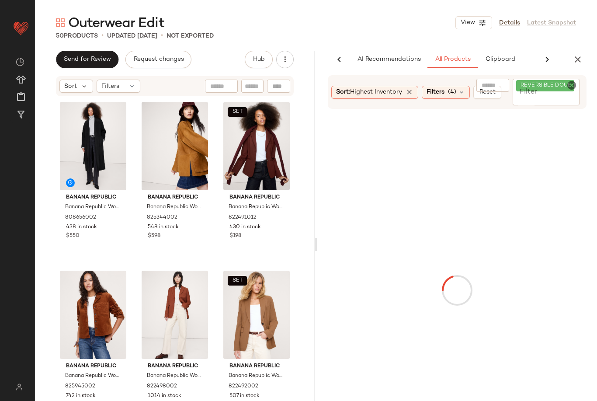
scroll to position [0, 32]
click at [576, 87] on icon "Clear Filter" at bounding box center [571, 85] width 10 height 10
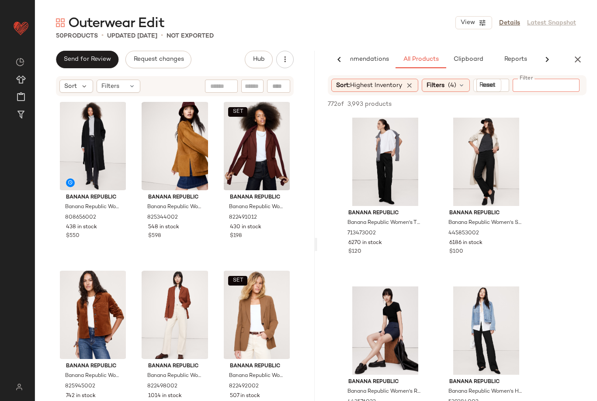
click at [551, 86] on input "Filter" at bounding box center [553, 85] width 74 height 9
paste input "**********"
type input "**********"
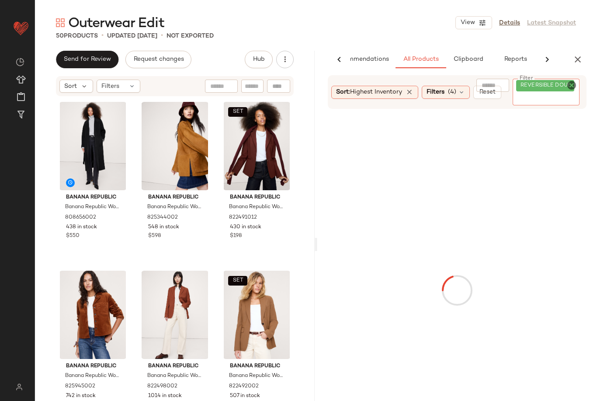
click at [588, 153] on div at bounding box center [457, 290] width 276 height 359
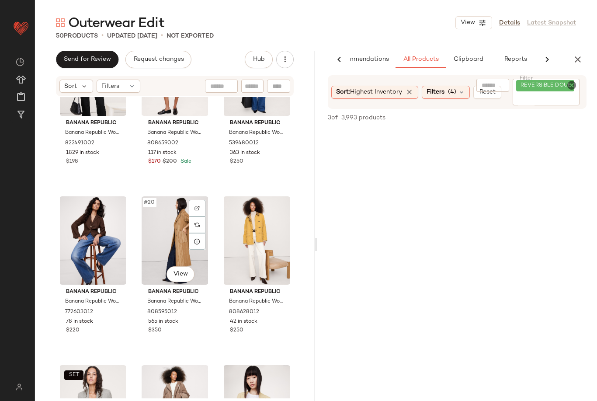
scroll to position [926, 0]
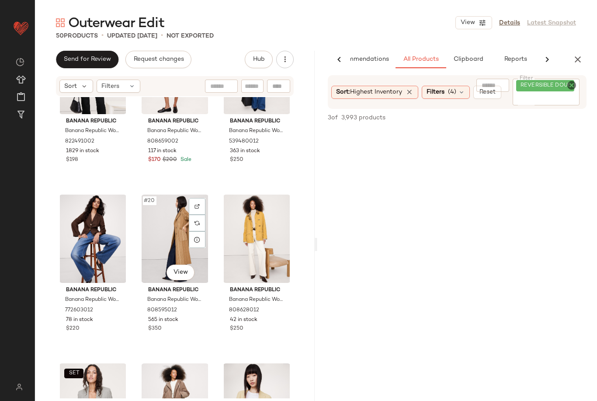
click at [160, 236] on div "#20 View" at bounding box center [175, 238] width 68 height 88
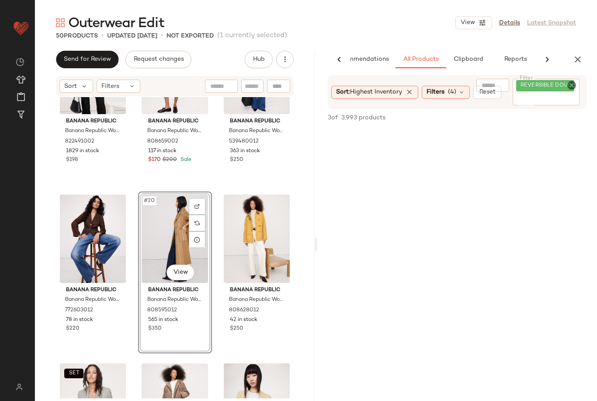
click at [161, 236] on div "#20 View" at bounding box center [175, 238] width 68 height 88
click at [575, 65] on button "button" at bounding box center [577, 59] width 17 height 17
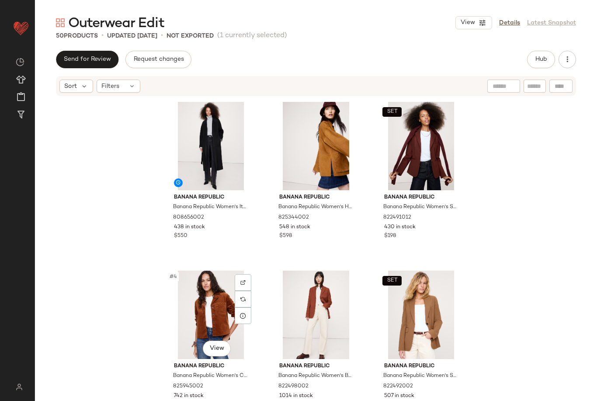
click at [178, 303] on div "#4 View" at bounding box center [211, 314] width 88 height 88
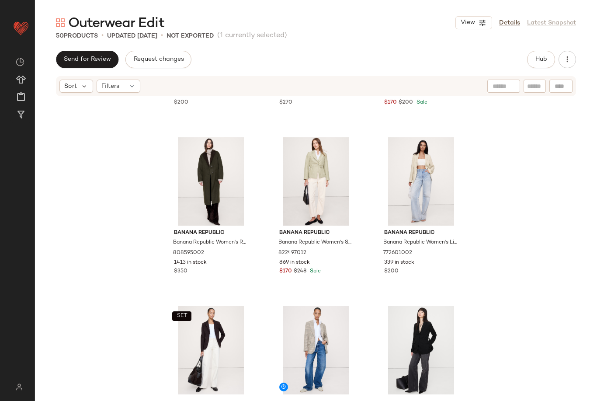
scroll to position [1653, 0]
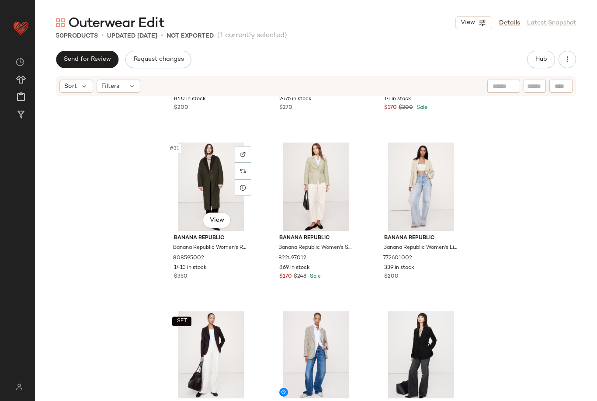
click at [187, 208] on div "#31 View" at bounding box center [211, 186] width 88 height 88
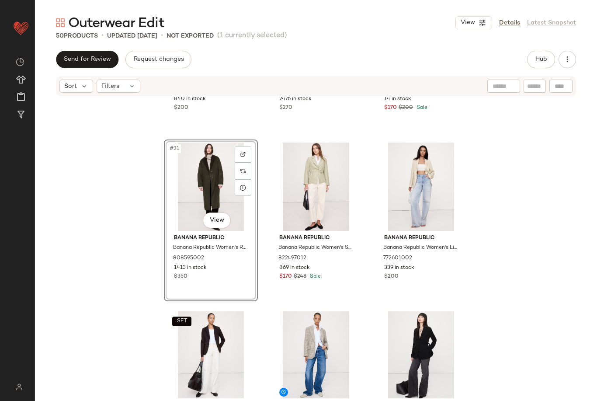
click at [189, 207] on div "#31 View" at bounding box center [211, 186] width 88 height 88
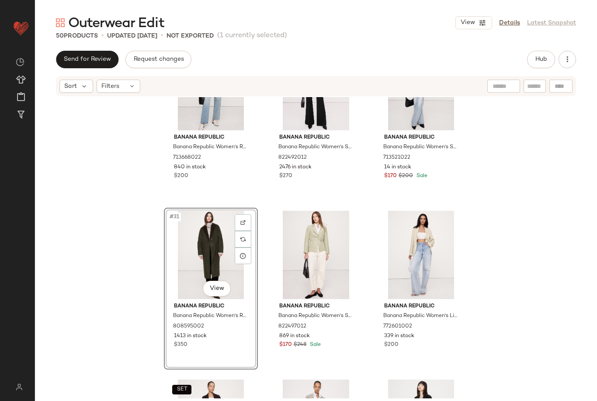
scroll to position [1583, 0]
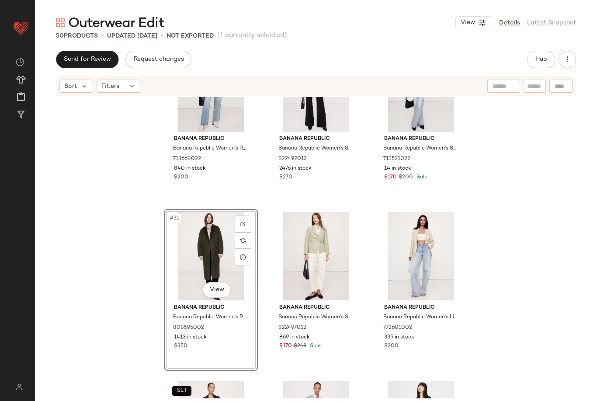
click at [200, 255] on div "#31 View" at bounding box center [211, 256] width 88 height 88
click at [195, 253] on div "#31 View" at bounding box center [211, 256] width 88 height 88
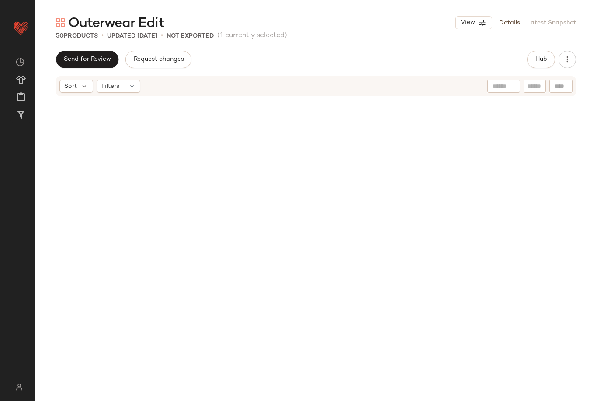
scroll to position [0, 0]
click at [539, 62] on span "Hub" at bounding box center [541, 59] width 12 height 7
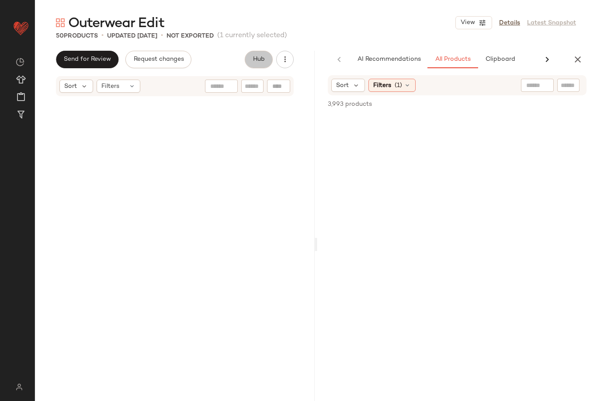
scroll to position [0, 37]
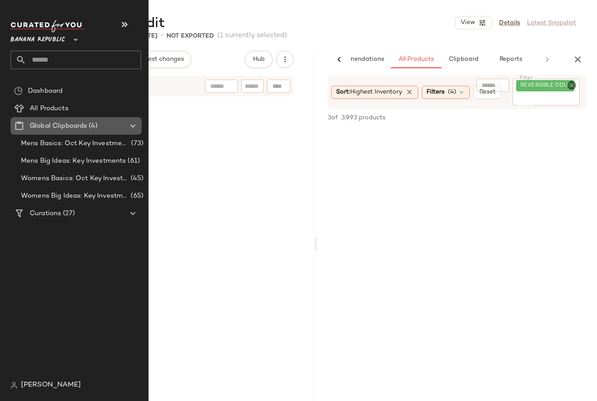
click at [45, 121] on Clipboards "Global Clipboards (4)" at bounding box center [75, 125] width 131 height 17
click at [40, 206] on Curations "Curations (27)" at bounding box center [75, 212] width 131 height 17
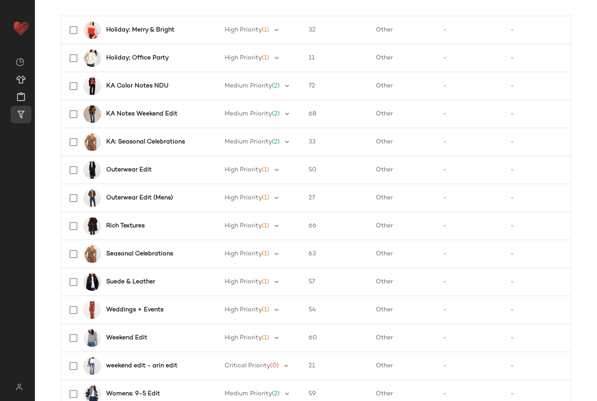
scroll to position [485, 0]
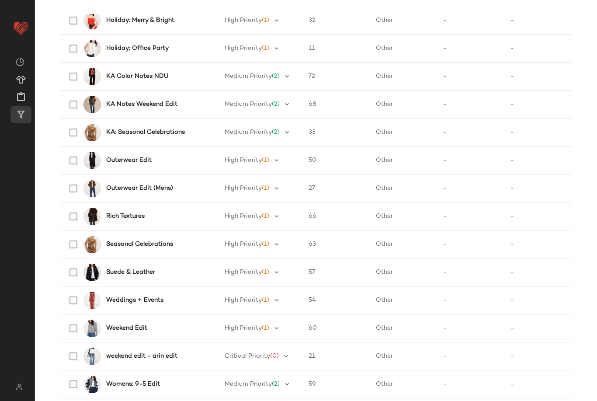
click at [115, 159] on b "Outerwear Edit" at bounding box center [128, 160] width 45 height 9
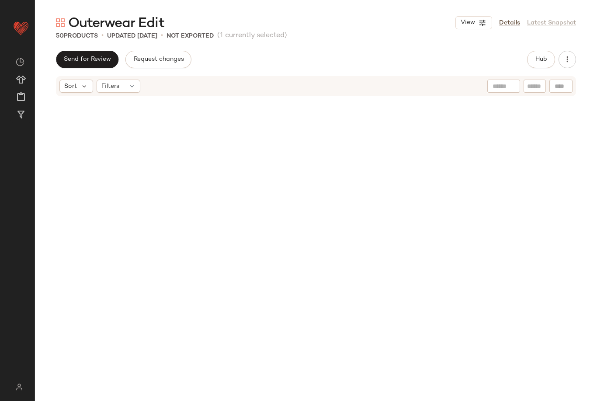
scroll to position [1687, 0]
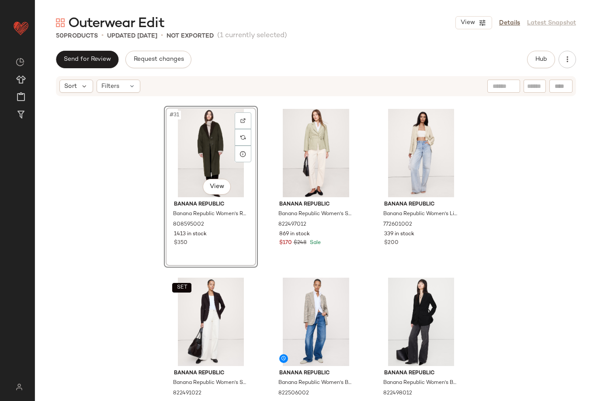
click at [549, 64] on button "Hub" at bounding box center [541, 59] width 28 height 17
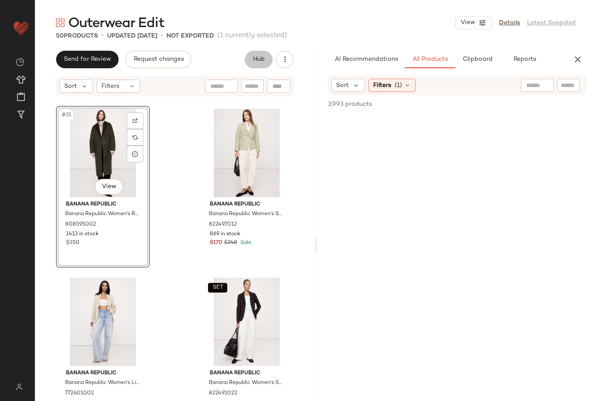
scroll to position [0, 31]
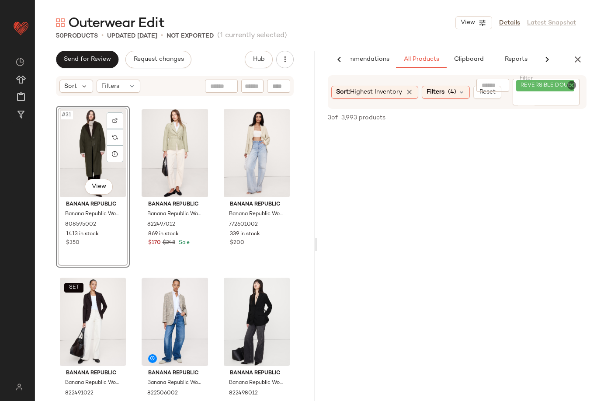
click at [573, 87] on icon "Clear Filter" at bounding box center [571, 85] width 10 height 10
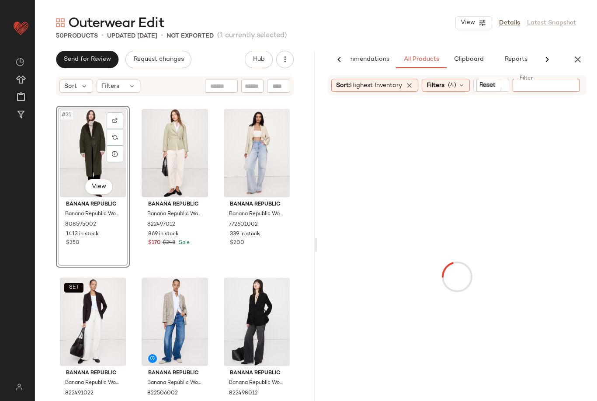
click at [554, 88] on input "Filter" at bounding box center [553, 85] width 74 height 9
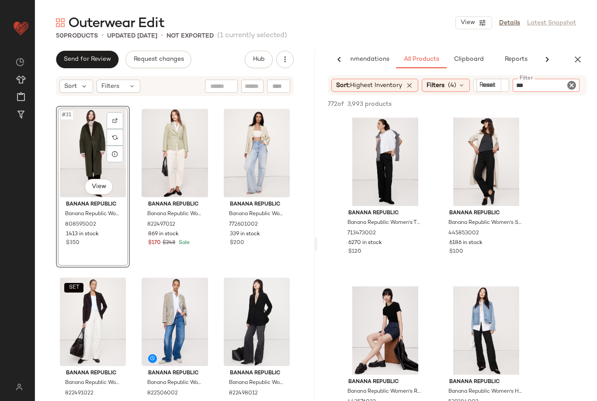
type input "****"
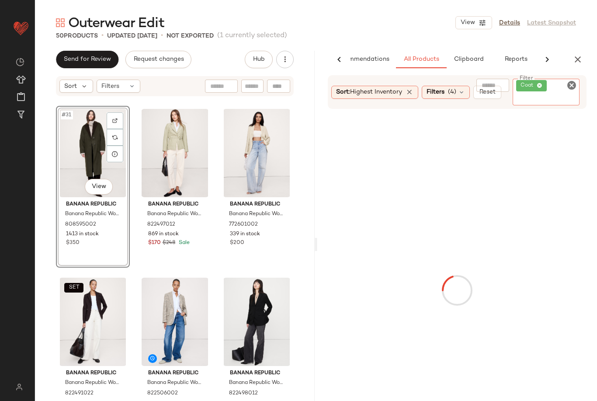
click at [578, 149] on div at bounding box center [457, 290] width 276 height 359
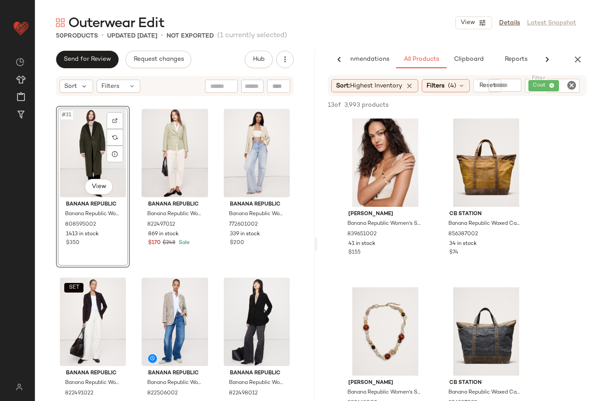
click at [558, 86] on div "Coat" at bounding box center [552, 86] width 55 height 14
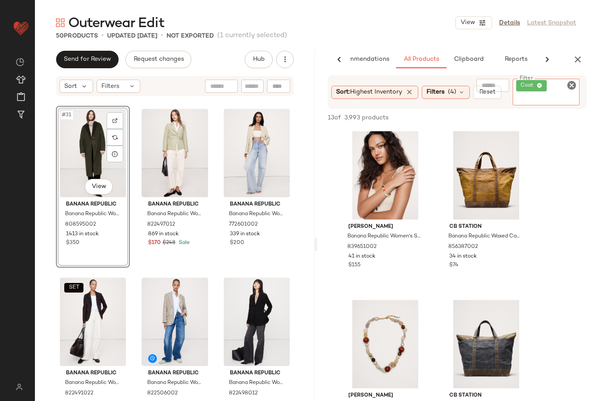
click at [545, 83] on span "Coat" at bounding box center [531, 85] width 31 height 11
click at [586, 59] on button "button" at bounding box center [577, 59] width 17 height 17
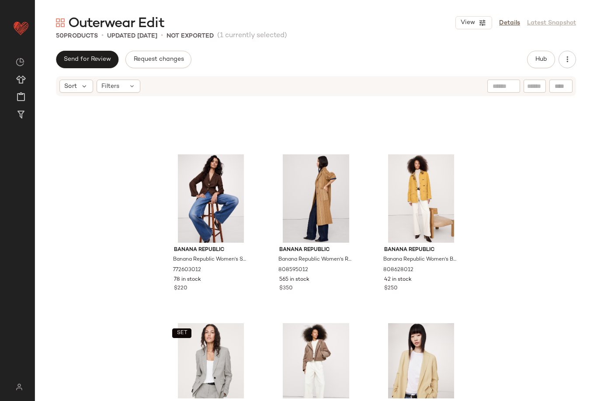
scroll to position [966, 0]
